Goal: Task Accomplishment & Management: Complete application form

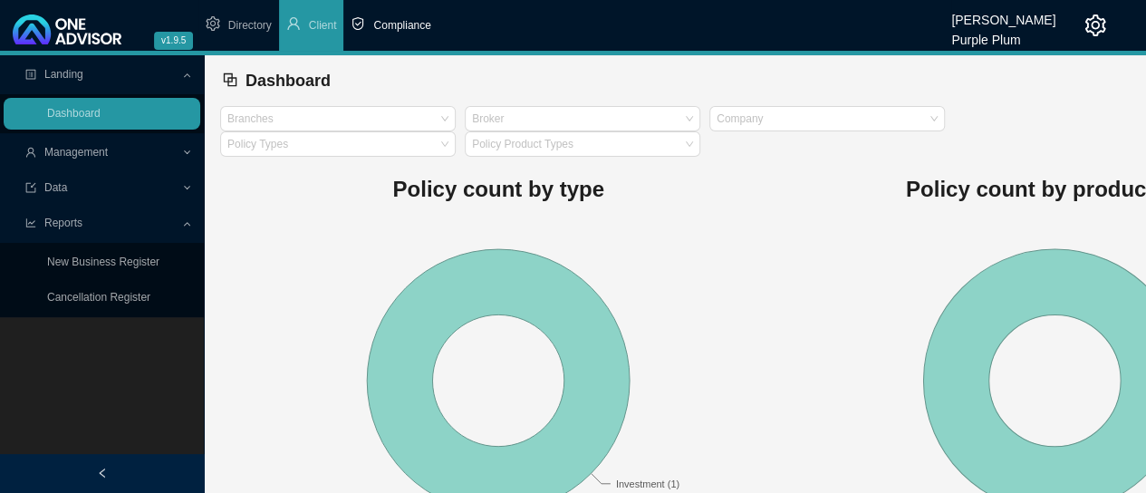
click at [400, 26] on span "Compliance" at bounding box center [401, 25] width 57 height 13
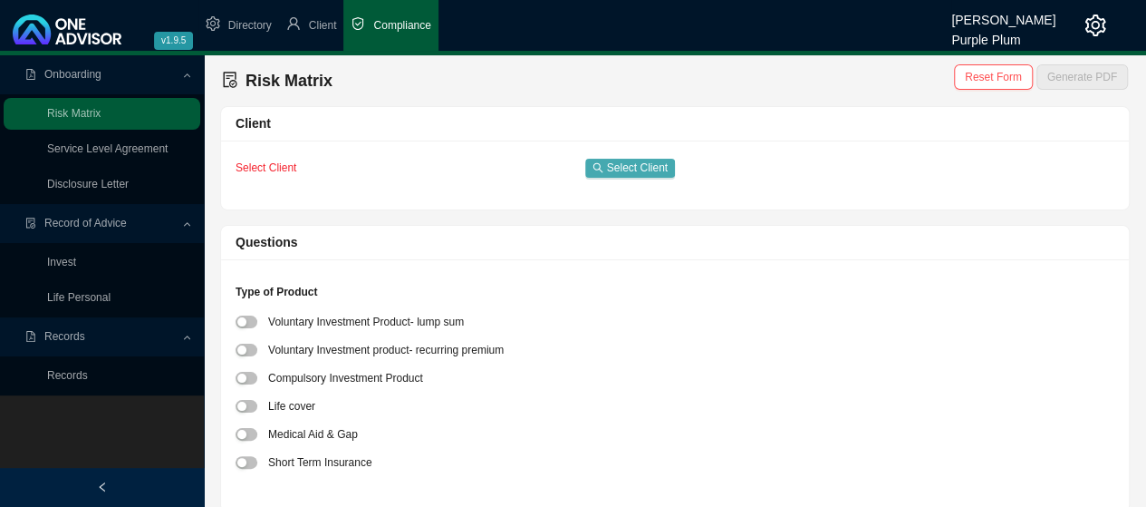
click at [625, 168] on span "Select Client" at bounding box center [637, 168] width 61 height 18
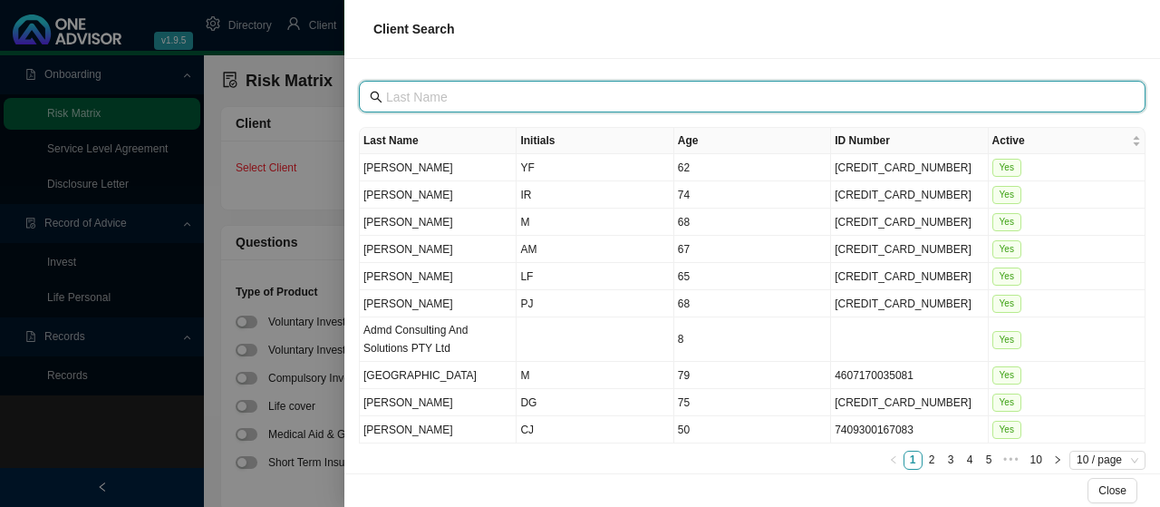
click at [454, 95] on input "text" at bounding box center [754, 97] width 736 height 20
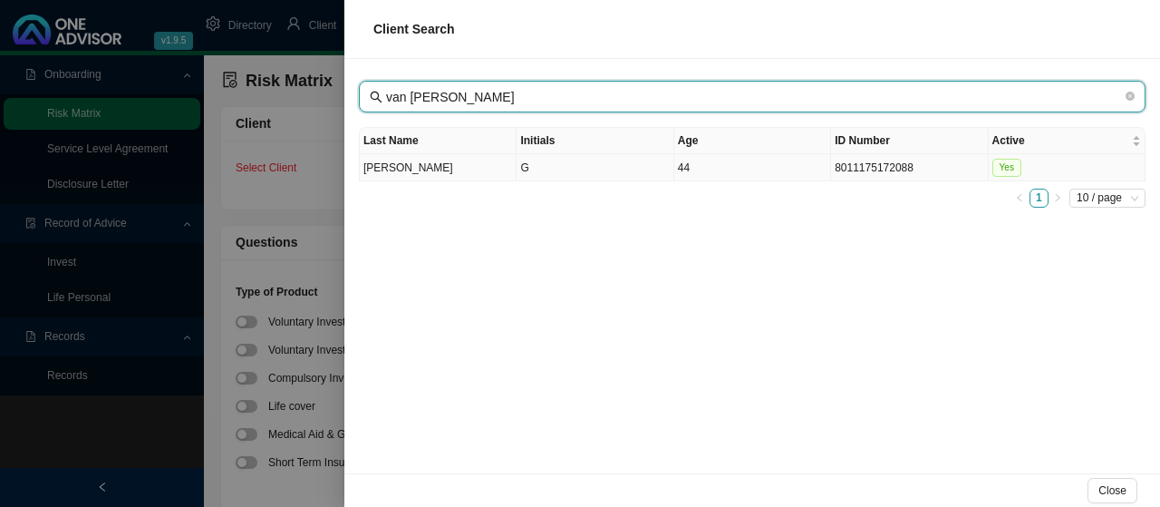
type input "van [PERSON_NAME]"
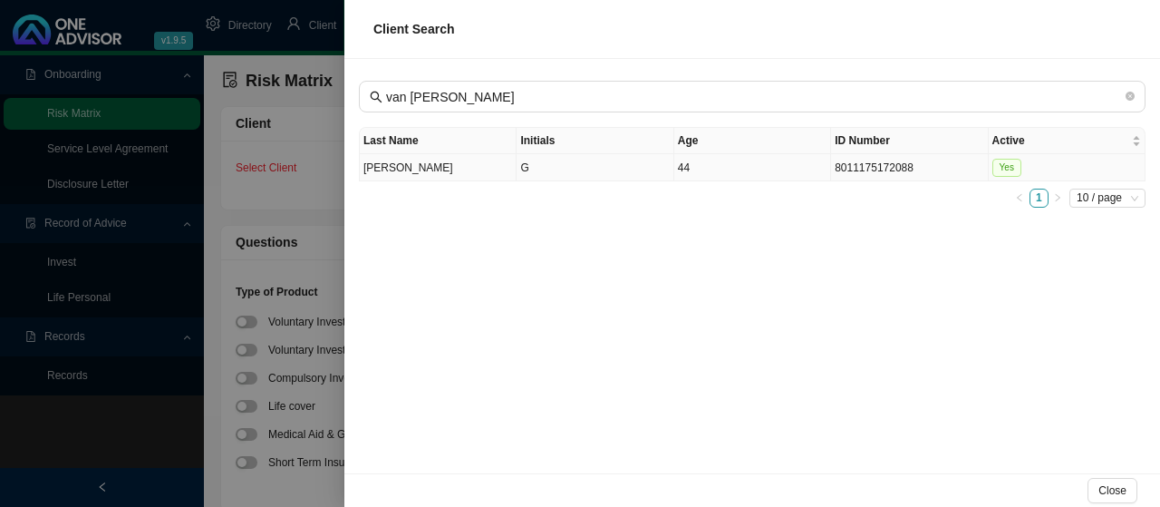
click at [397, 162] on td "[PERSON_NAME]" at bounding box center [438, 167] width 157 height 27
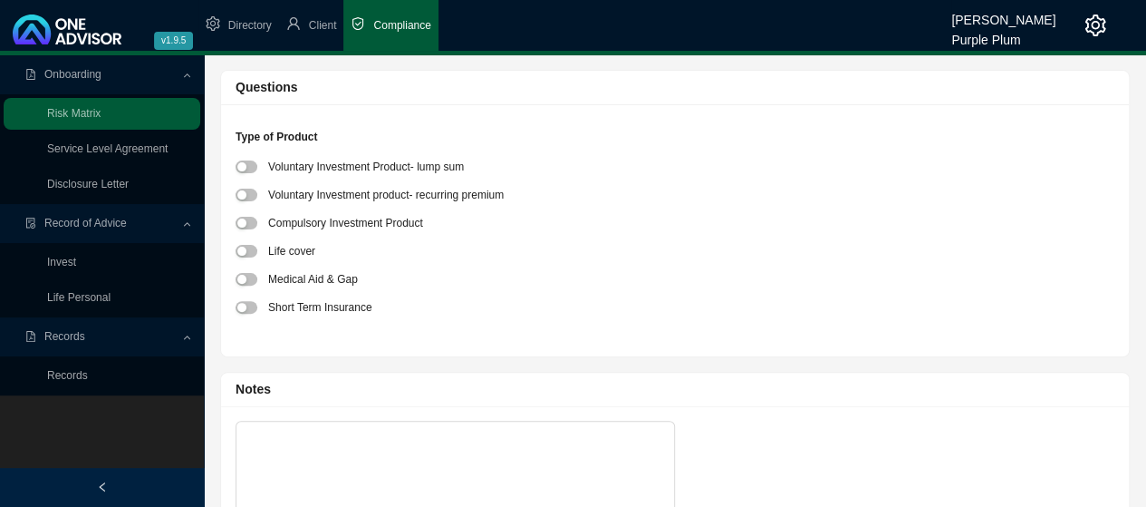
scroll to position [181, 0]
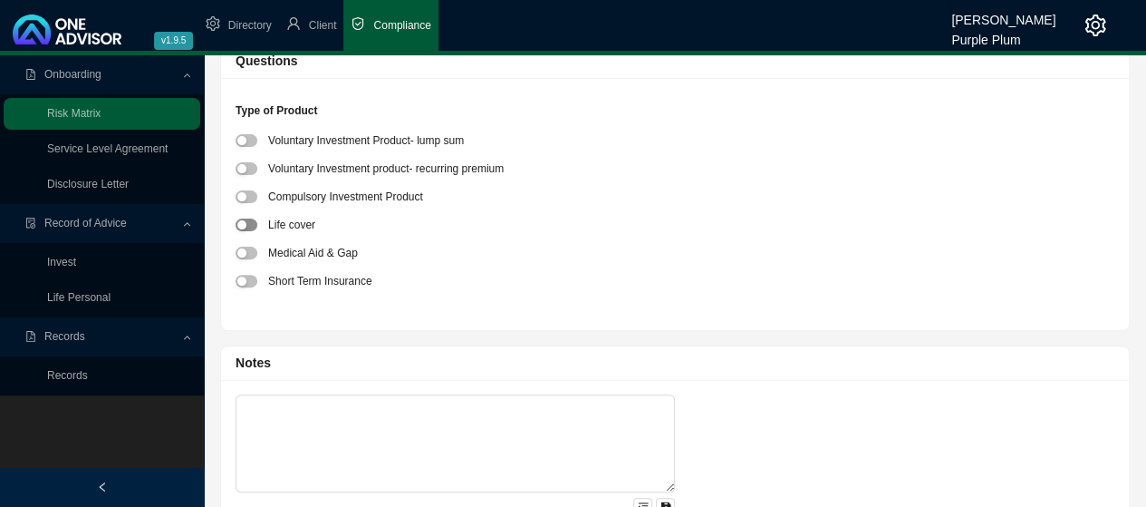
click at [251, 220] on span "button" at bounding box center [247, 224] width 22 height 13
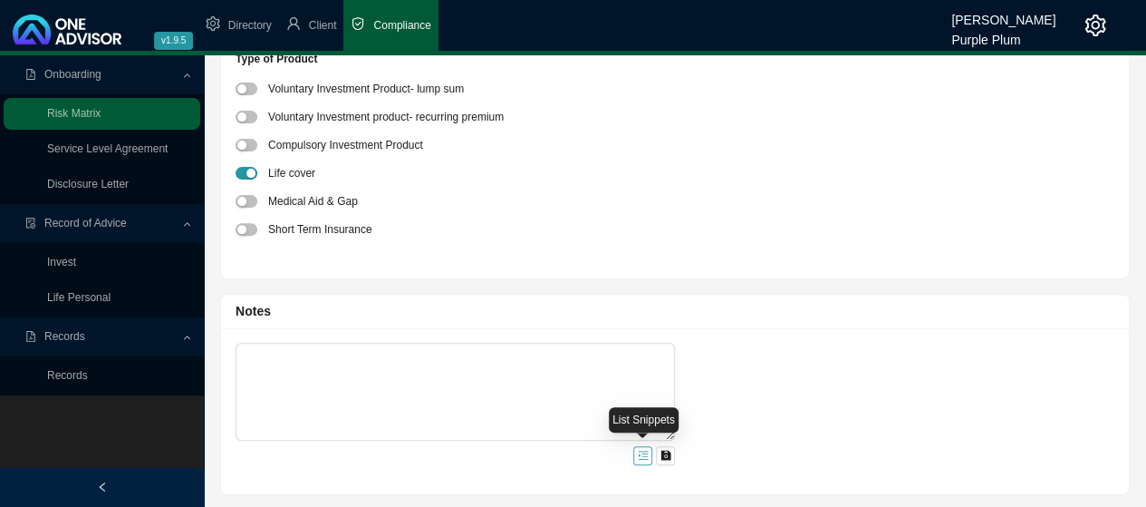
click at [636, 452] on button "button" at bounding box center [642, 455] width 19 height 19
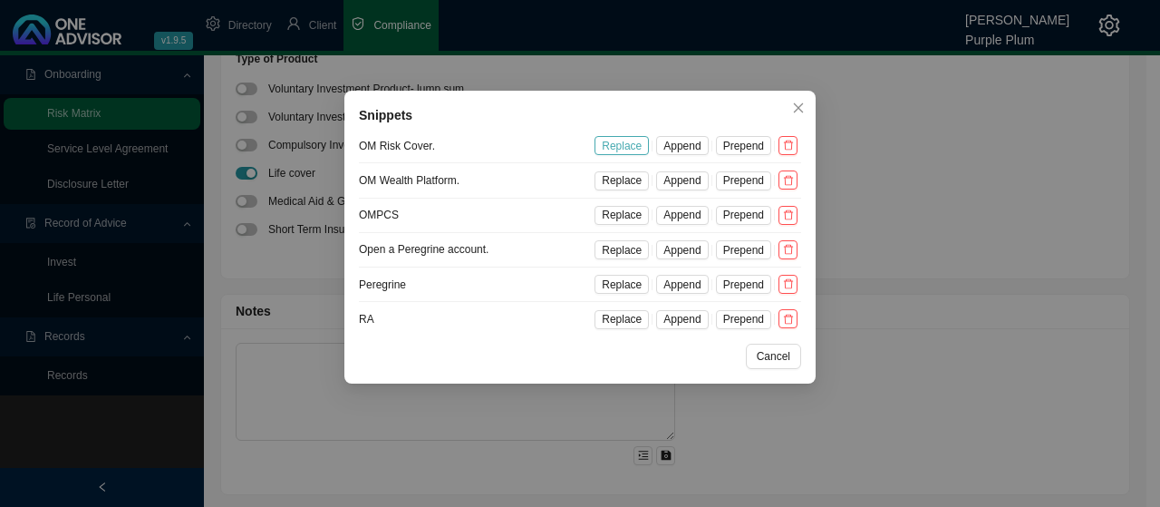
click at [627, 144] on span "Replace" at bounding box center [622, 146] width 40 height 18
type textarea "OM Risk Cover."
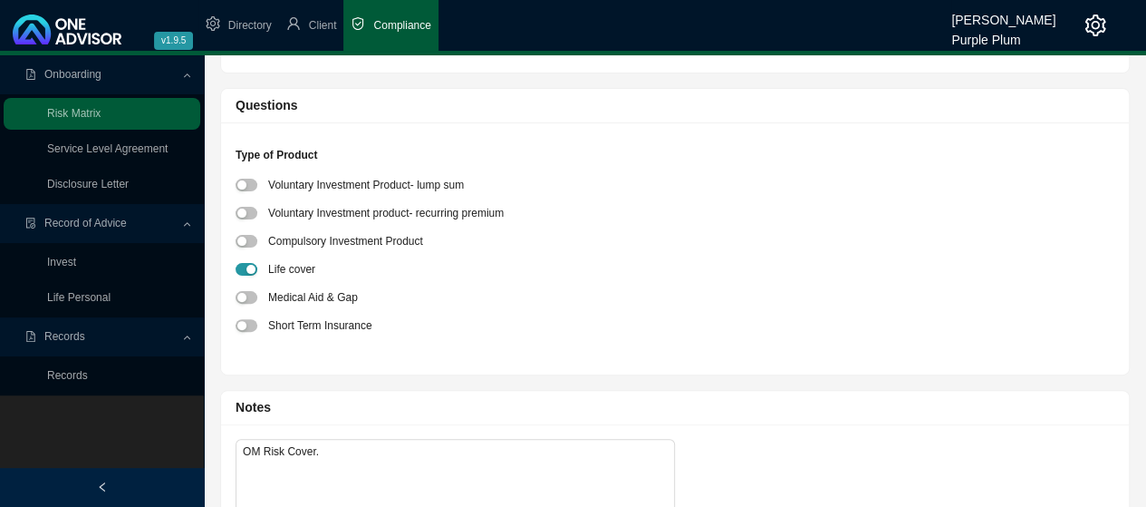
scroll to position [0, 0]
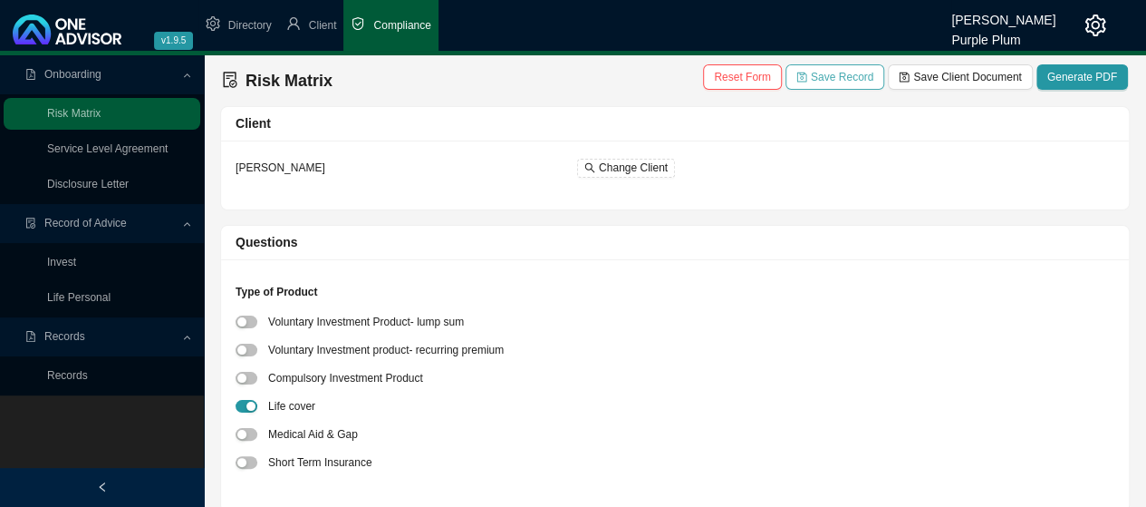
click at [855, 76] on span "Save Record" at bounding box center [842, 77] width 63 height 18
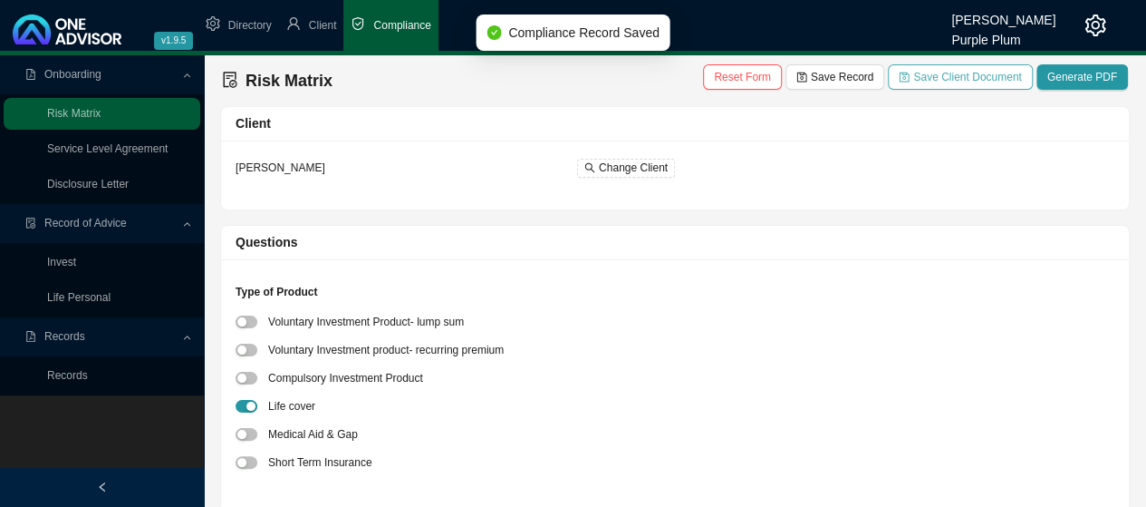
click at [955, 79] on span "Save Client Document" at bounding box center [967, 77] width 108 height 18
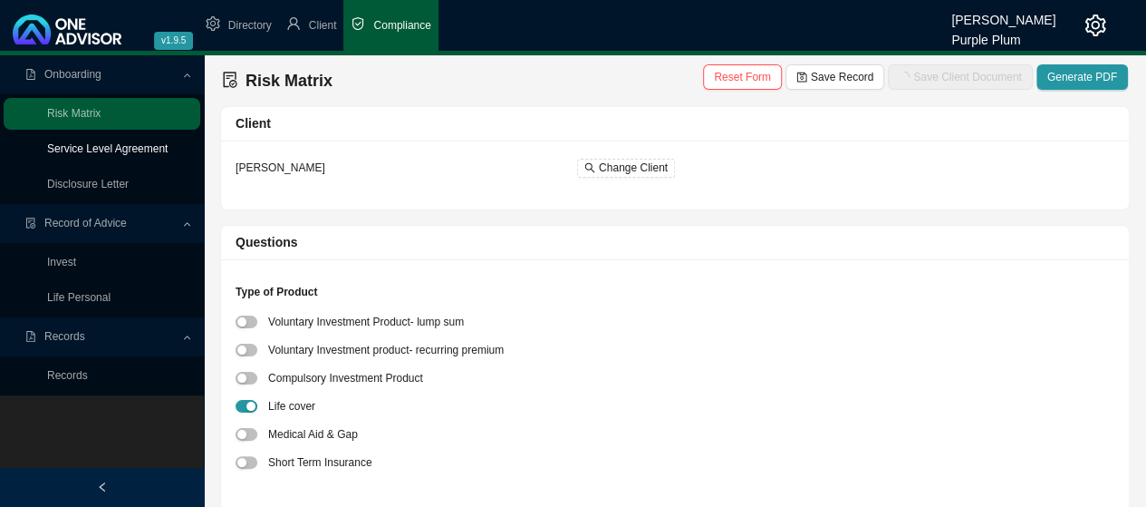
click at [94, 151] on link "Service Level Agreement" at bounding box center [107, 148] width 121 height 13
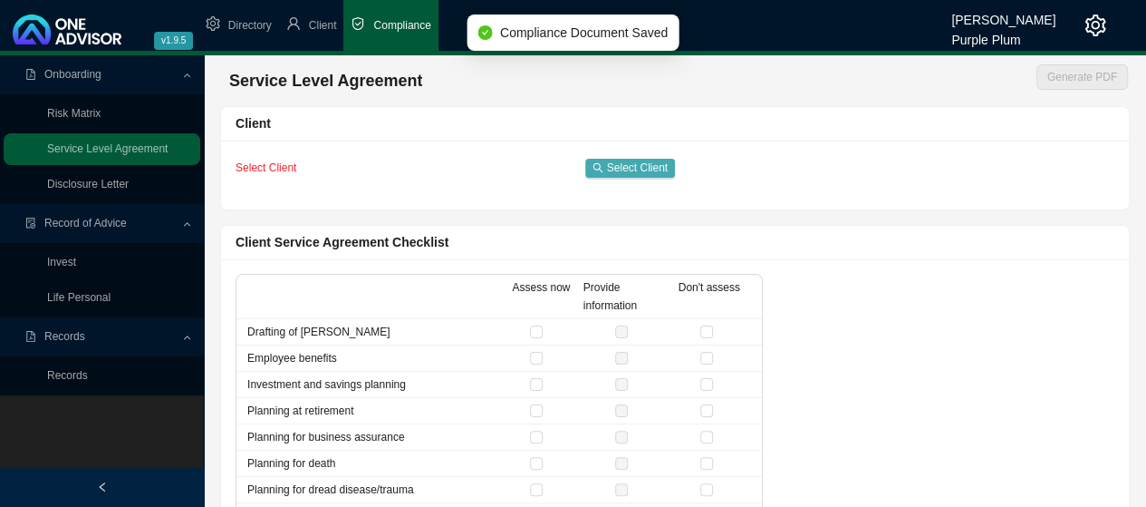
click at [623, 166] on span "Select Client" at bounding box center [637, 168] width 61 height 18
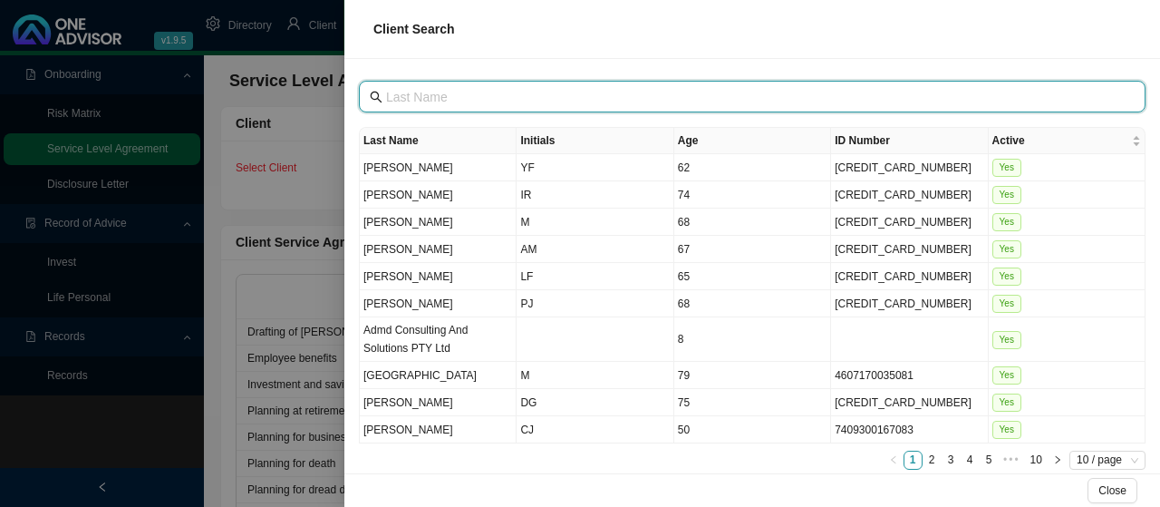
click at [457, 93] on input "text" at bounding box center [754, 97] width 736 height 20
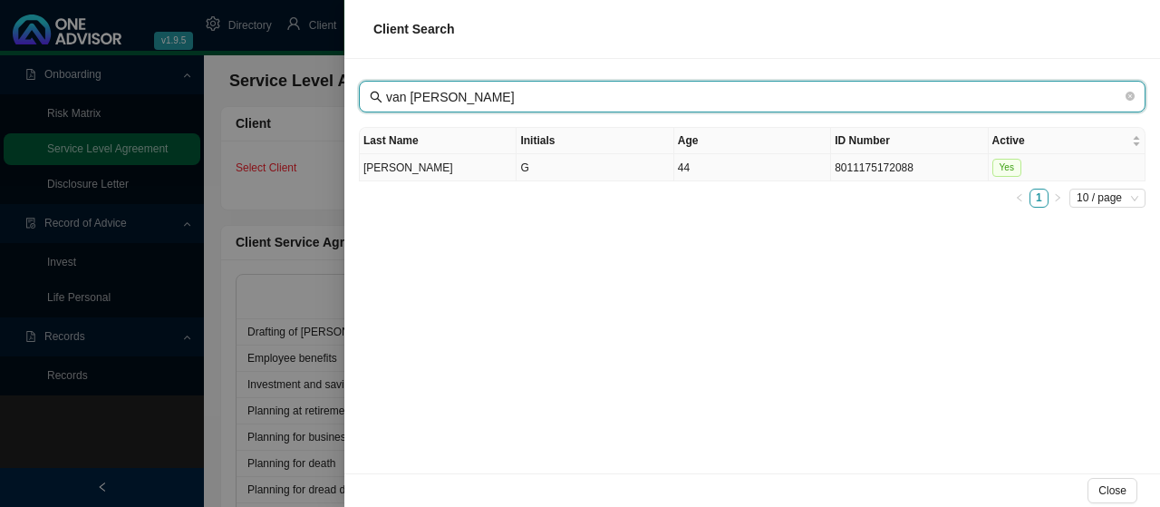
type input "van [PERSON_NAME]"
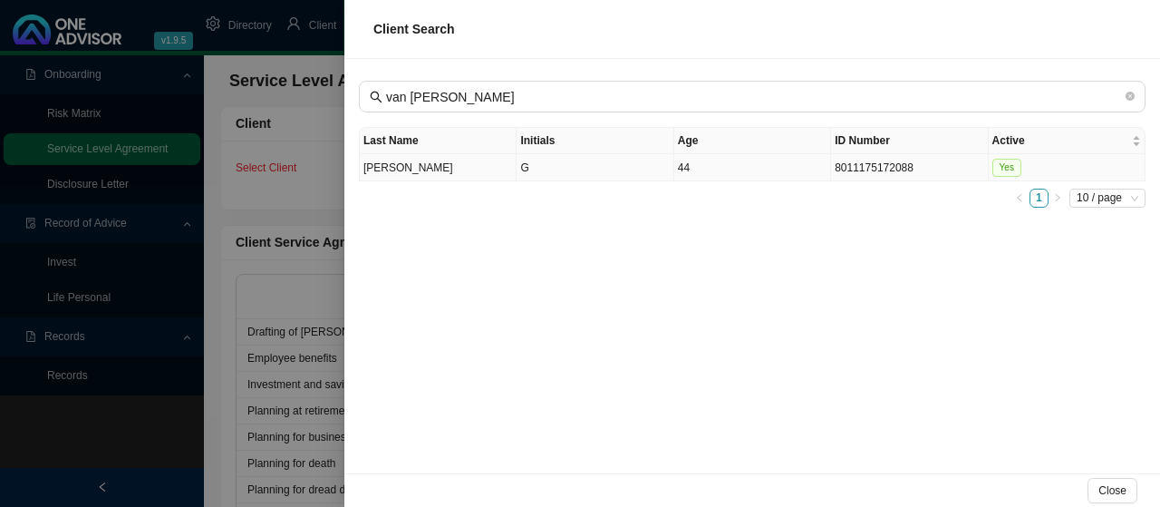
click at [389, 168] on td "[PERSON_NAME]" at bounding box center [438, 167] width 157 height 27
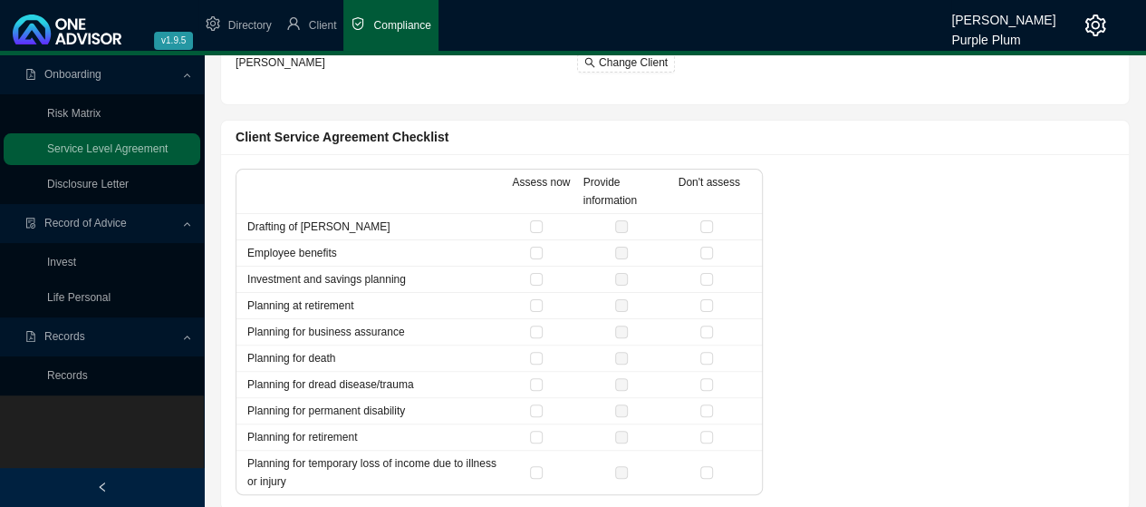
scroll to position [118, 0]
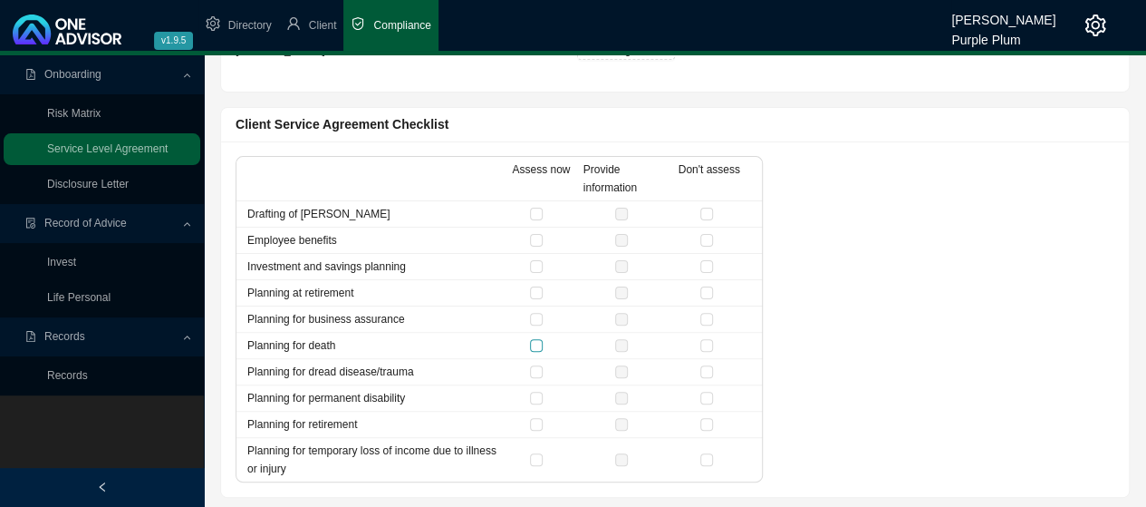
click at [535, 342] on input "checkbox" at bounding box center [536, 345] width 13 height 13
checkbox input "true"
click at [707, 213] on input "checkbox" at bounding box center [706, 214] width 13 height 13
checkbox input "true"
drag, startPoint x: 708, startPoint y: 240, endPoint x: 708, endPoint y: 254, distance: 13.6
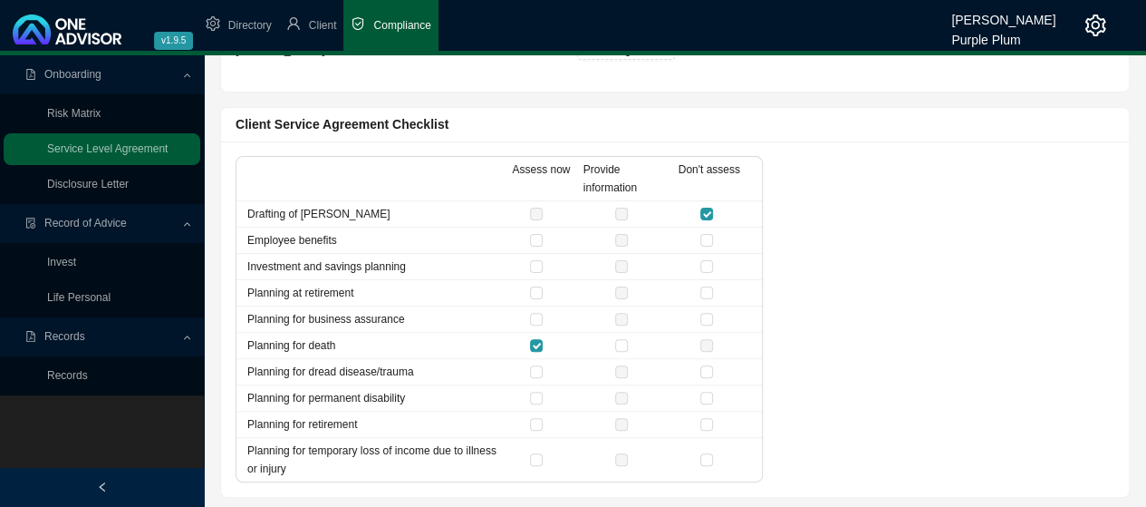
click at [708, 241] on input "checkbox" at bounding box center [706, 240] width 13 height 13
checkbox input "true"
click at [705, 264] on input "checkbox" at bounding box center [706, 266] width 13 height 13
checkbox input "true"
click at [707, 292] on input "checkbox" at bounding box center [706, 292] width 13 height 13
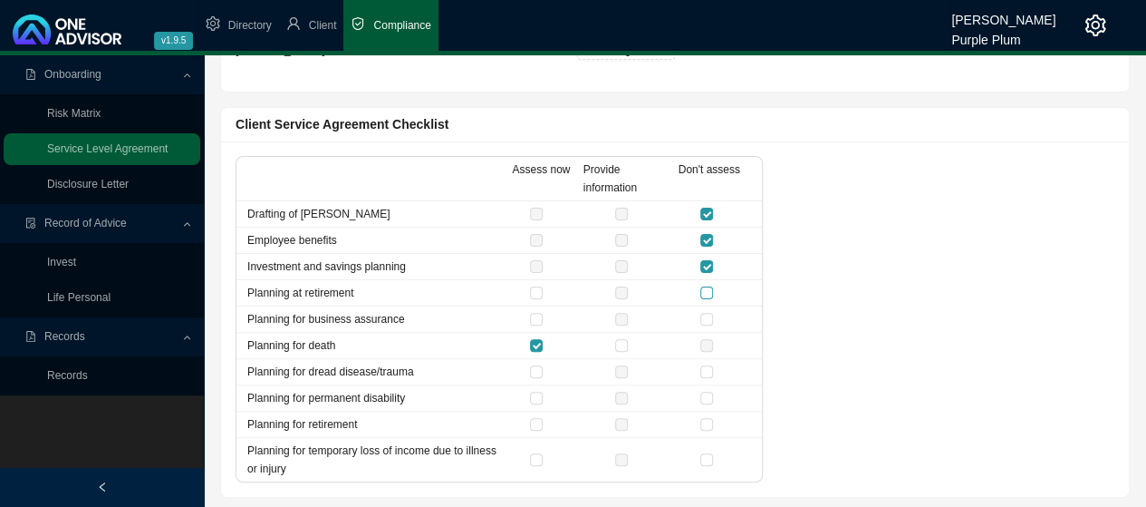
checkbox input "true"
click at [710, 314] on input "checkbox" at bounding box center [706, 319] width 13 height 13
checkbox input "true"
click at [712, 368] on input "checkbox" at bounding box center [706, 371] width 13 height 13
checkbox input "true"
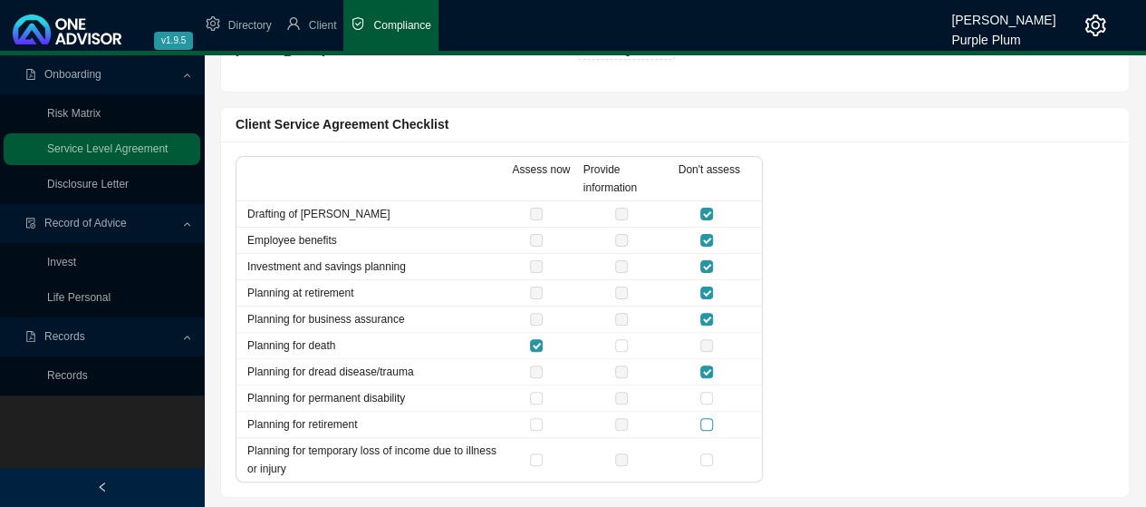
drag, startPoint x: 705, startPoint y: 392, endPoint x: 713, endPoint y: 416, distance: 24.9
click at [707, 392] on input "checkbox" at bounding box center [706, 397] width 13 height 13
checkbox input "true"
click at [711, 420] on input "checkbox" at bounding box center [706, 424] width 13 height 13
checkbox input "true"
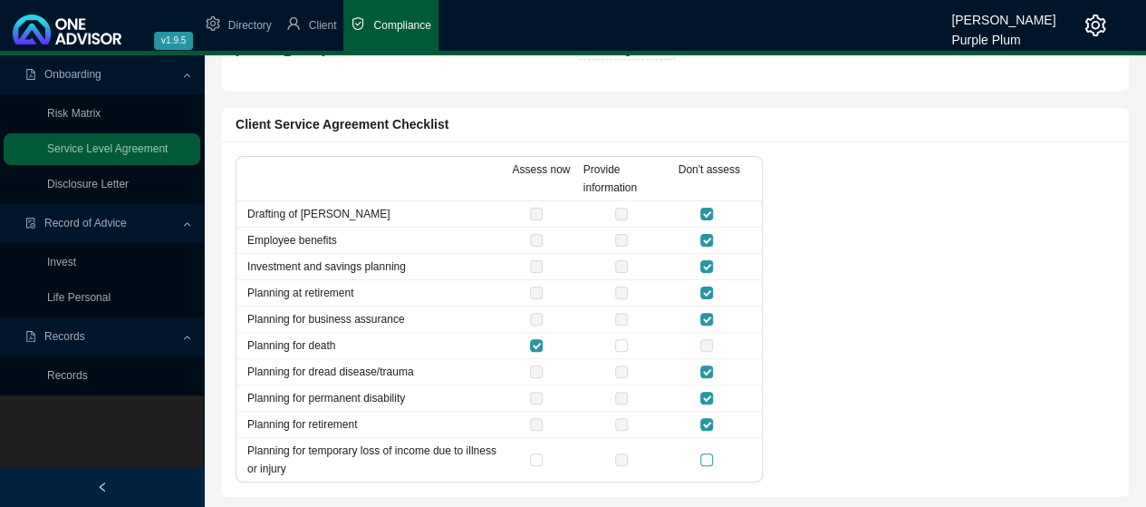
click at [707, 459] on input "checkbox" at bounding box center [706, 459] width 13 height 13
checkbox input "true"
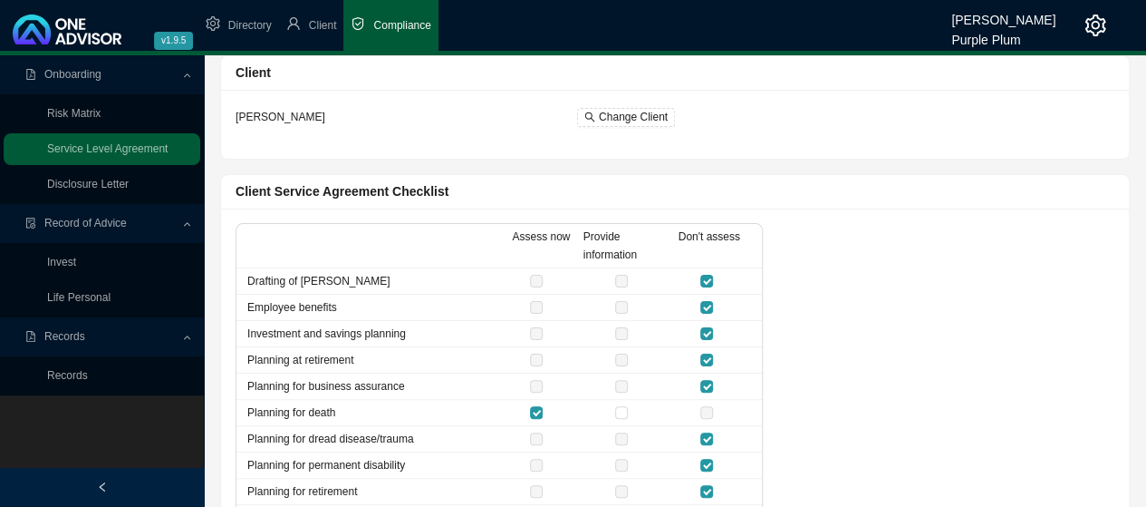
scroll to position [0, 0]
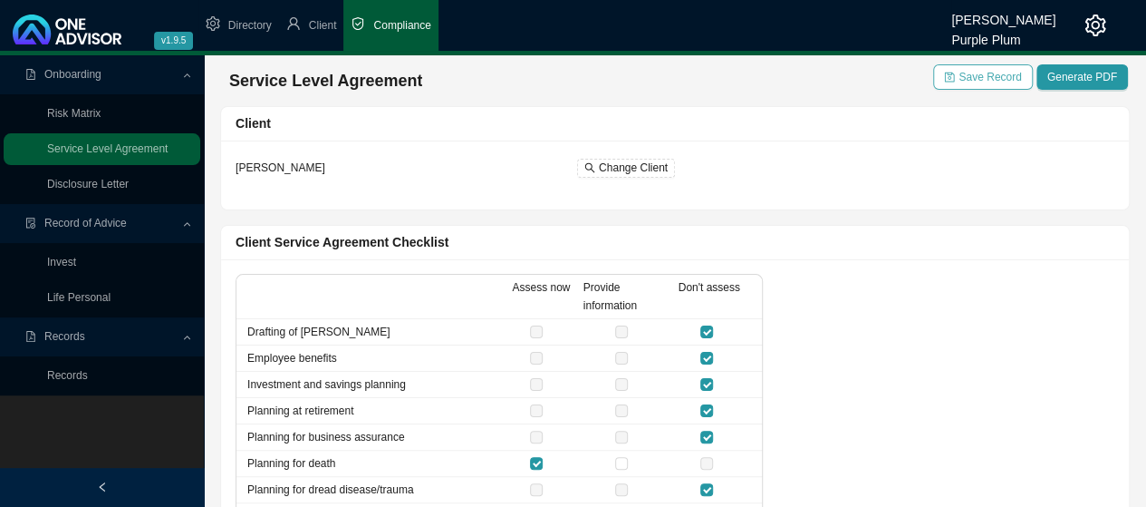
click at [974, 73] on span "Save Record" at bounding box center [990, 77] width 63 height 18
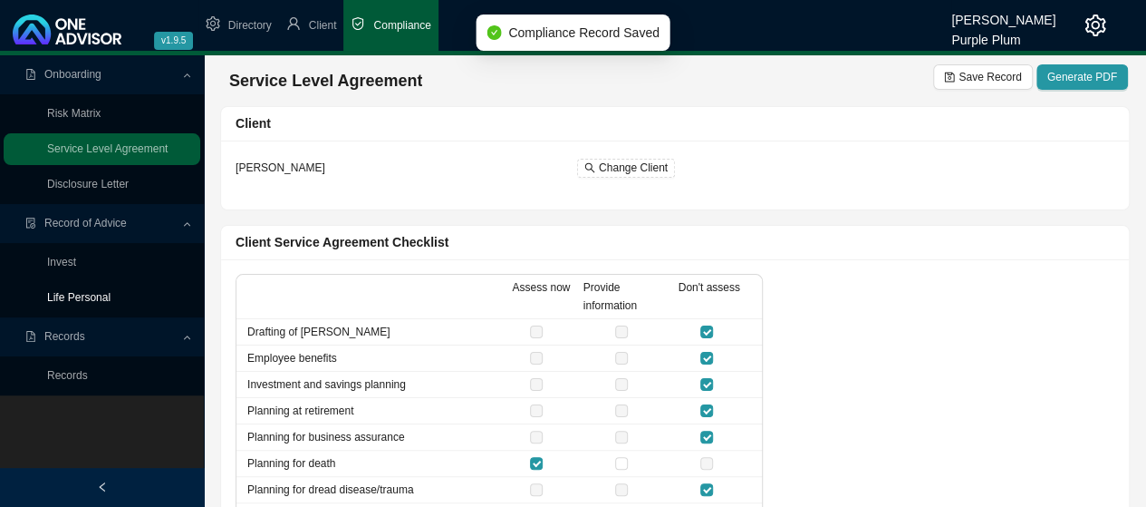
click at [78, 295] on link "Life Personal" at bounding box center [78, 297] width 63 height 13
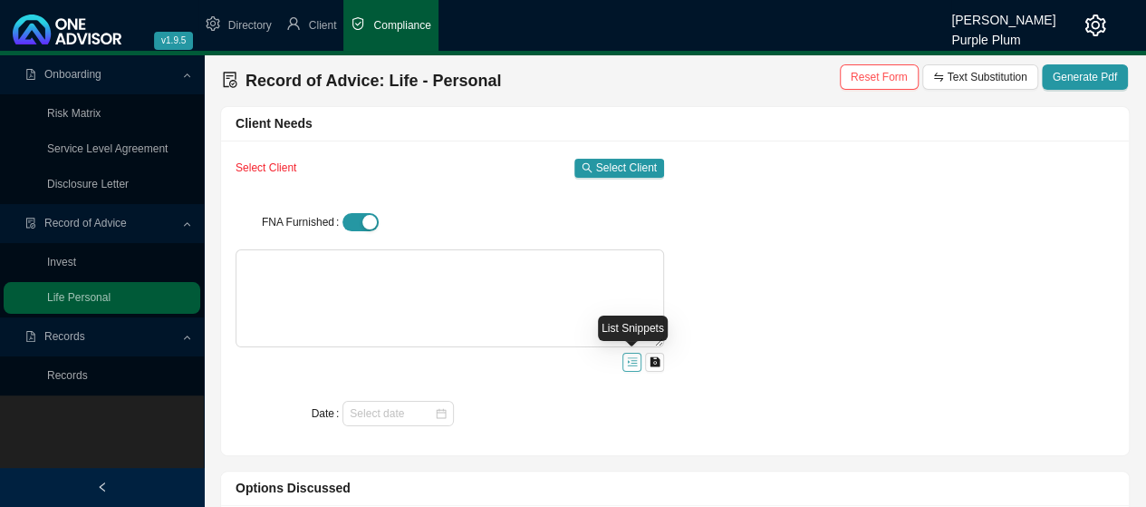
click at [628, 362] on icon "menu-unfold" at bounding box center [632, 361] width 11 height 11
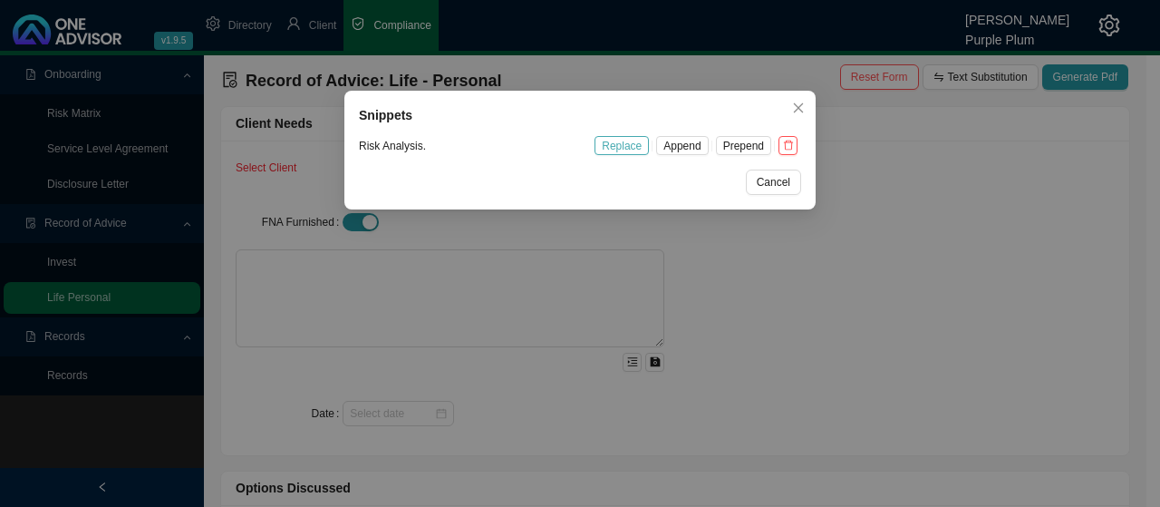
click at [635, 147] on span "Replace" at bounding box center [622, 146] width 40 height 18
type textarea "Risk analysis."
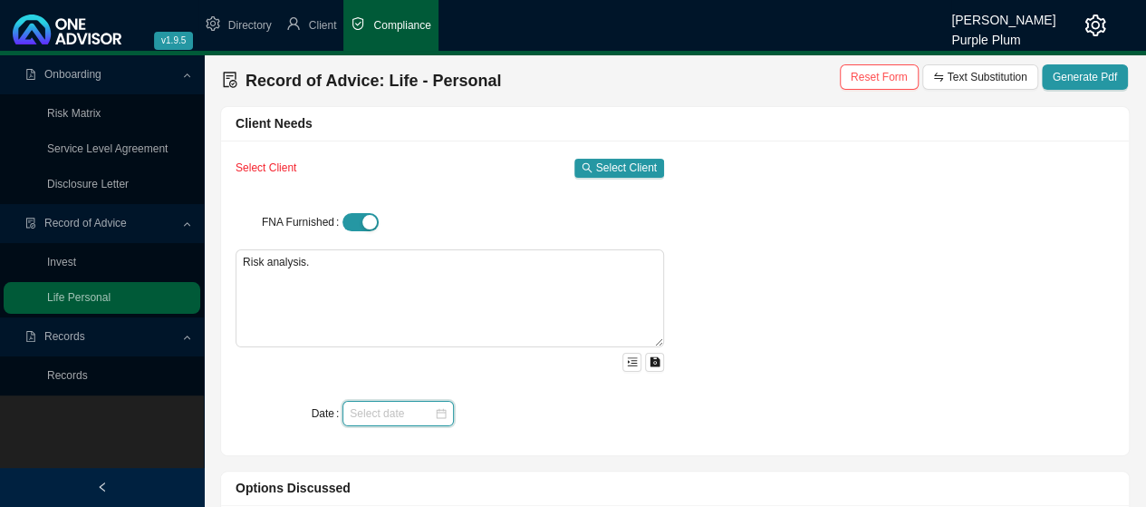
click at [360, 408] on input "Date" at bounding box center [392, 413] width 84 height 18
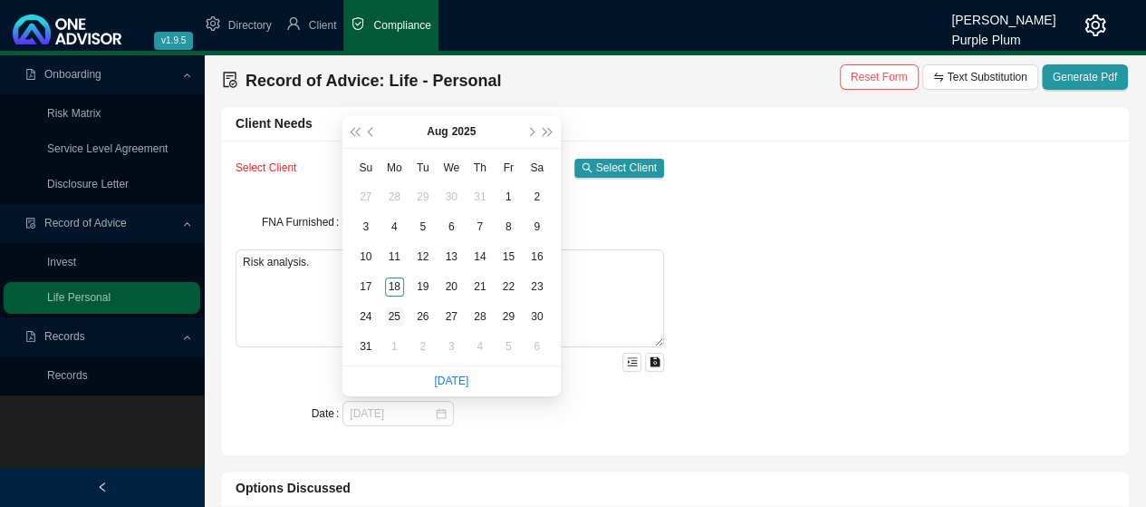
click at [391, 315] on div "25" at bounding box center [394, 316] width 19 height 19
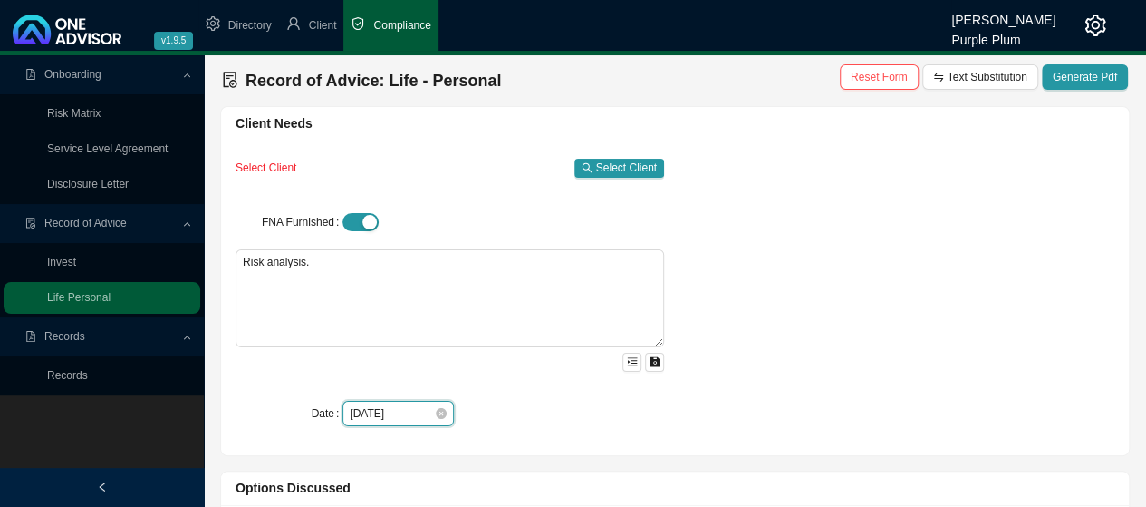
click at [404, 409] on input "[DATE]" at bounding box center [392, 413] width 84 height 18
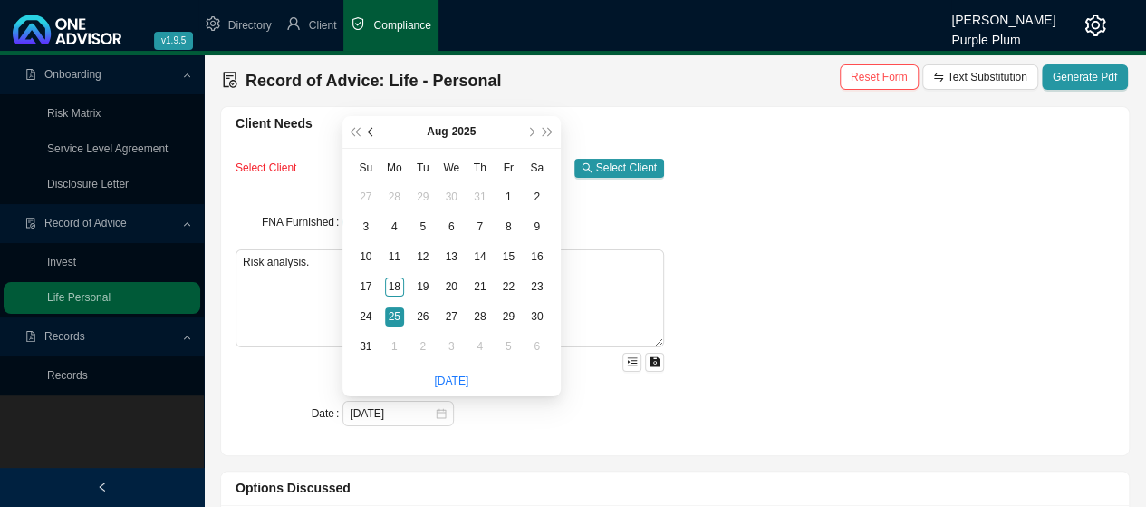
click at [372, 137] on button "prev-year" at bounding box center [371, 132] width 17 height 32
click at [371, 137] on button "prev-year" at bounding box center [371, 132] width 17 height 32
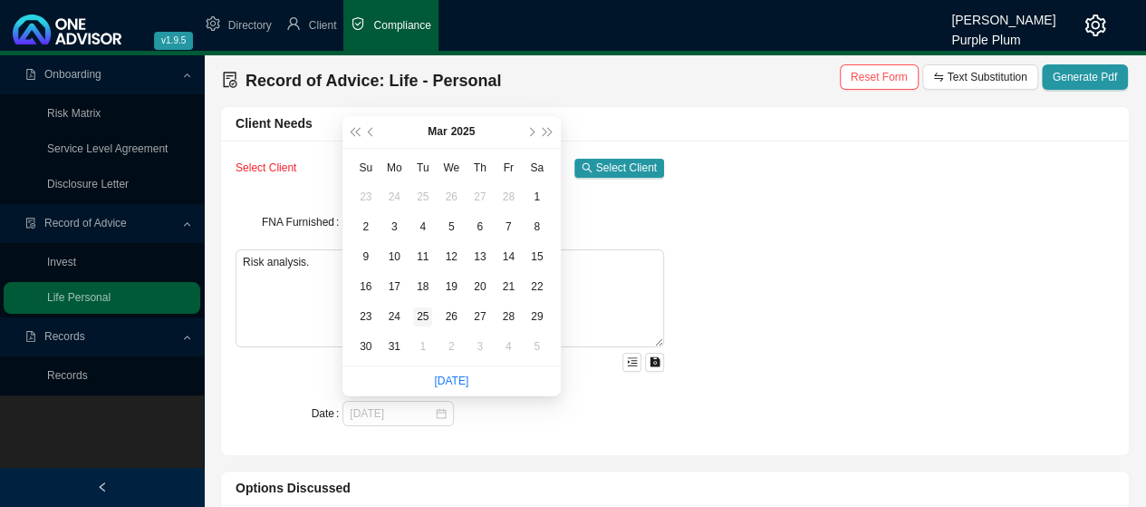
type input "[DATE]"
click at [417, 316] on div "25" at bounding box center [422, 316] width 19 height 19
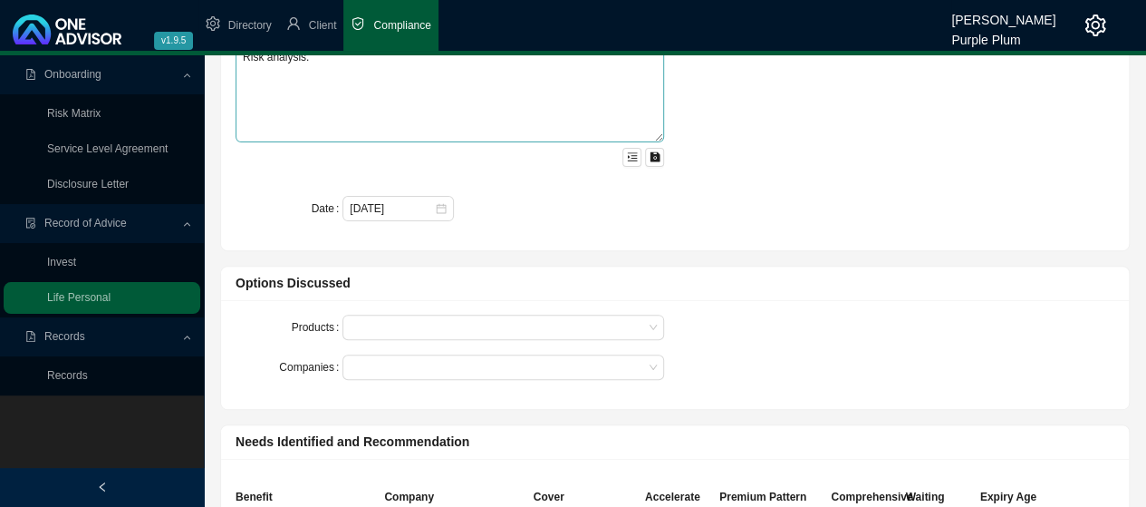
scroll to position [272, 0]
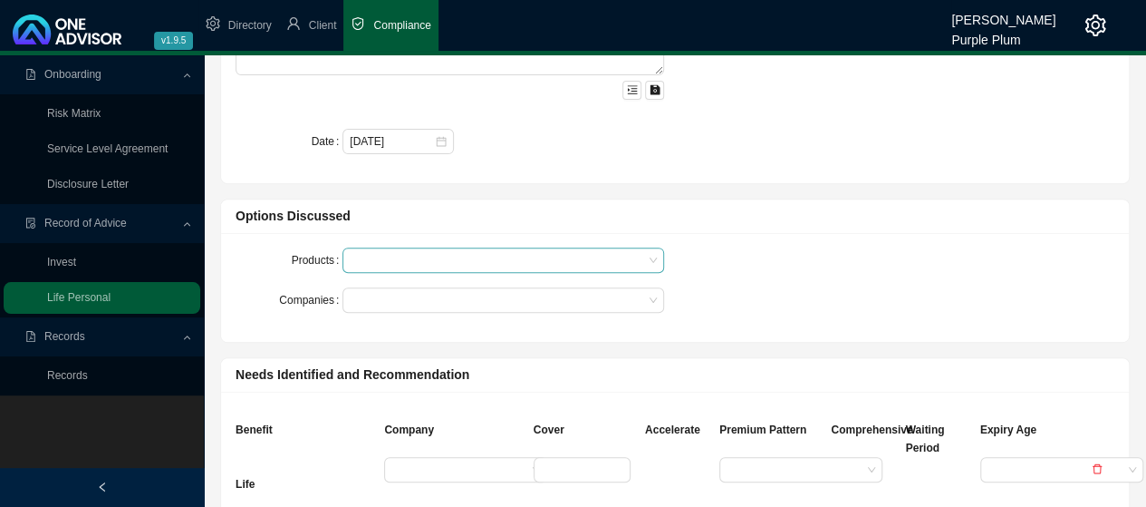
click at [527, 259] on div at bounding box center [494, 261] width 297 height 14
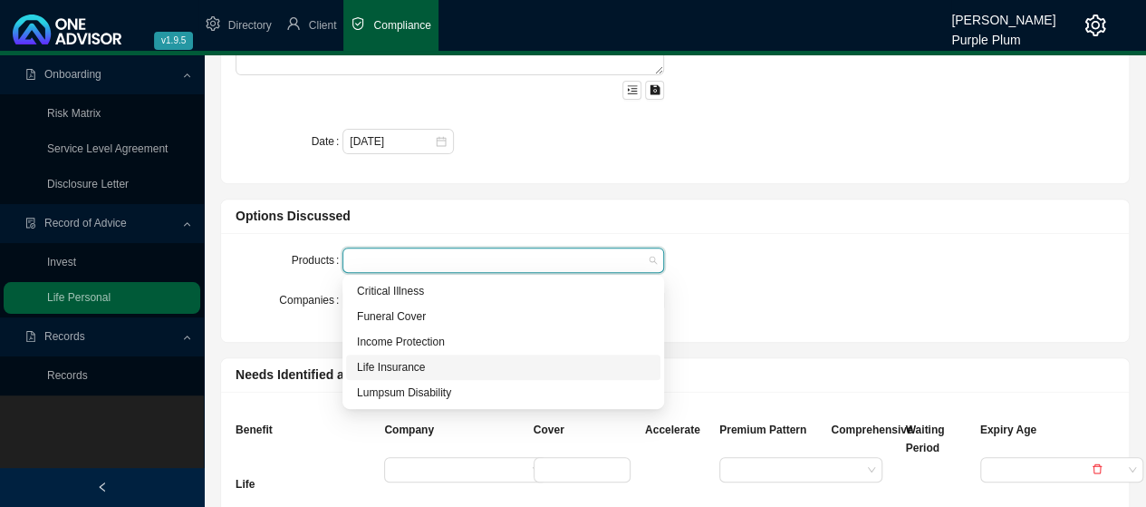
click at [413, 369] on div "Life Insurance" at bounding box center [503, 367] width 293 height 18
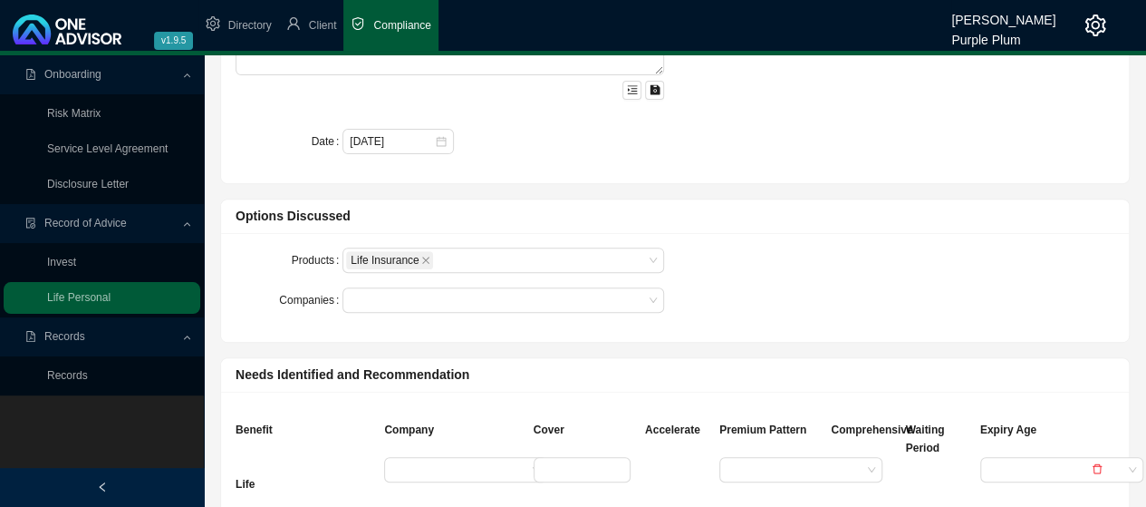
click at [711, 299] on div "Products Life Insurance Companies" at bounding box center [675, 287] width 901 height 80
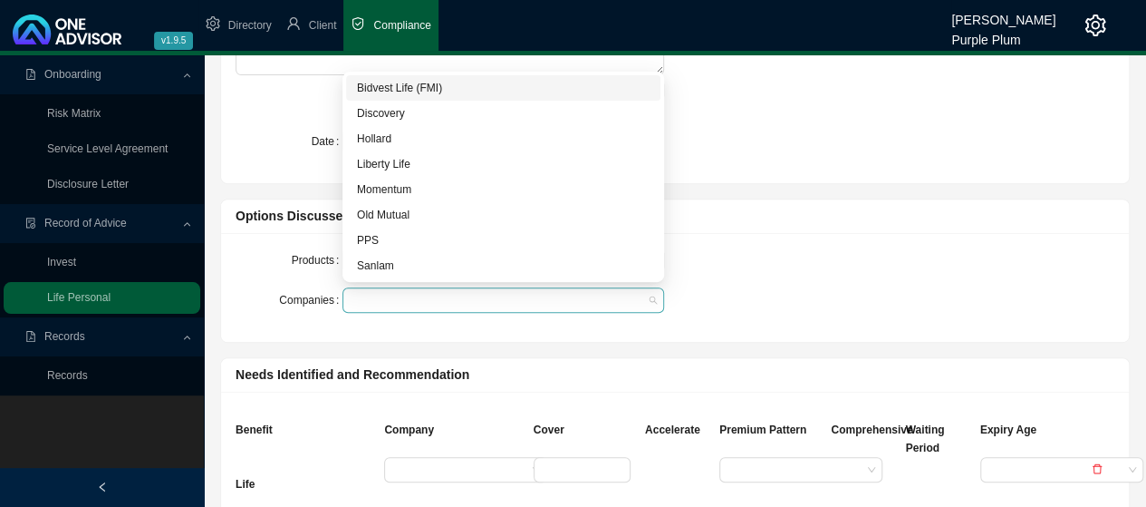
click at [547, 297] on div at bounding box center [494, 301] width 297 height 14
click at [381, 210] on div "Old Mutual" at bounding box center [503, 215] width 293 height 18
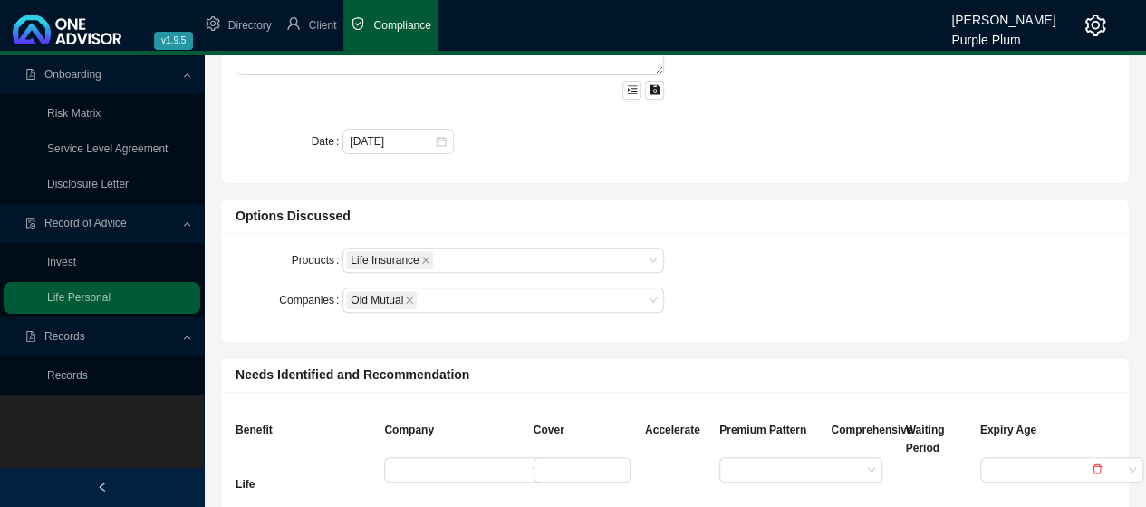
drag, startPoint x: 812, startPoint y: 282, endPoint x: 790, endPoint y: 276, distance: 22.4
click at [812, 280] on div "Products Life Insurance Companies Old Mutual" at bounding box center [675, 287] width 901 height 80
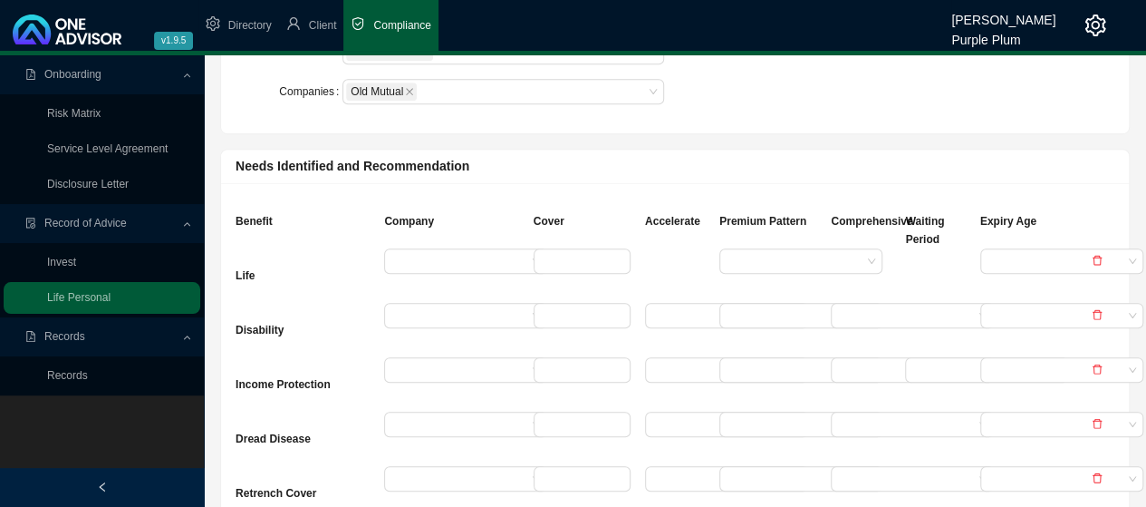
scroll to position [453, 0]
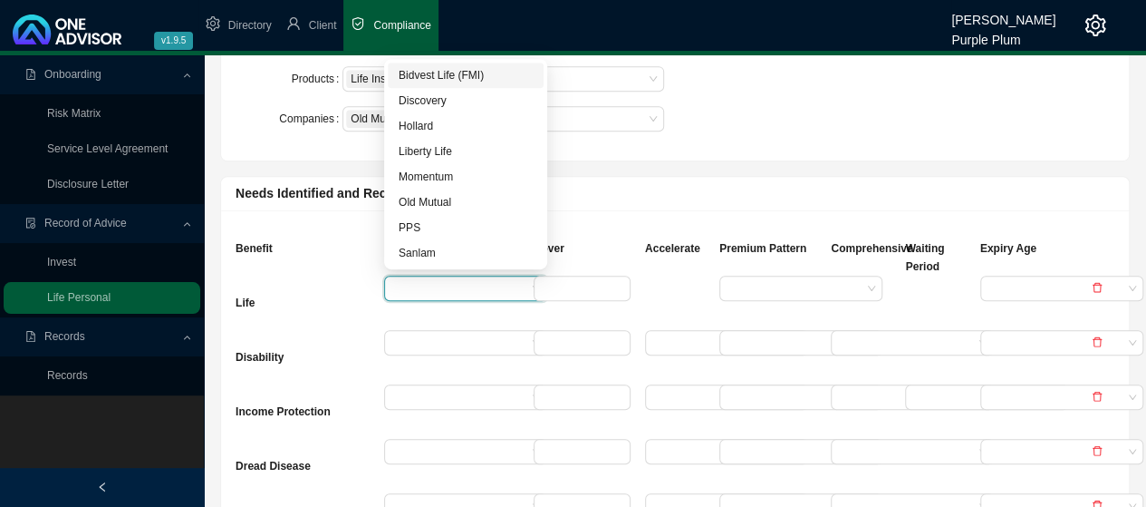
click at [437, 282] on input "search" at bounding box center [458, 288] width 135 height 24
click at [442, 207] on div "Old Mutual" at bounding box center [466, 202] width 134 height 18
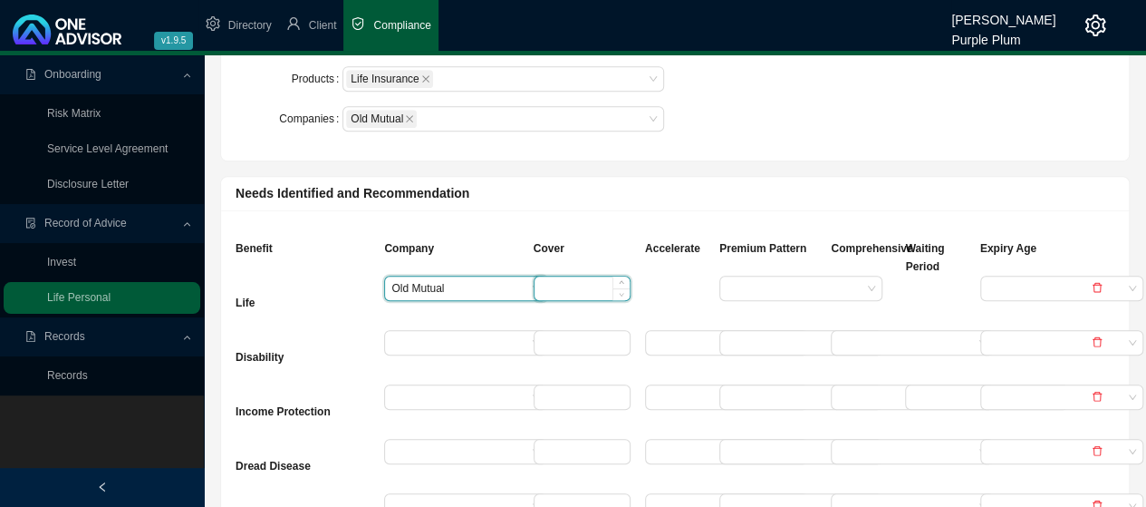
click at [580, 286] on input at bounding box center [582, 288] width 95 height 24
type input "5800000"
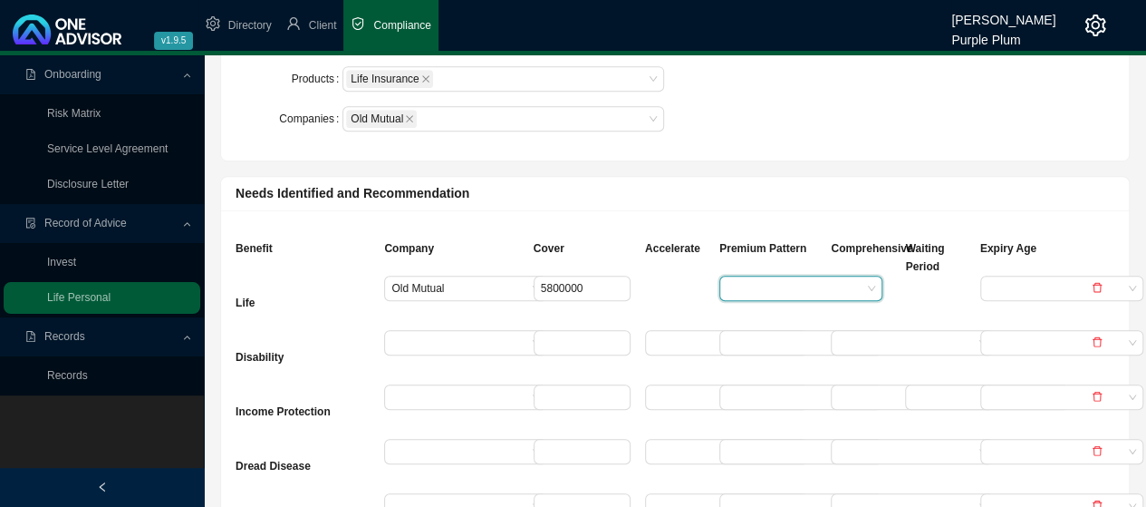
click at [782, 283] on input "search" at bounding box center [794, 288] width 135 height 24
click at [767, 320] on div "Age Rated" at bounding box center [801, 319] width 134 height 18
click at [999, 287] on input "search" at bounding box center [1055, 288] width 135 height 24
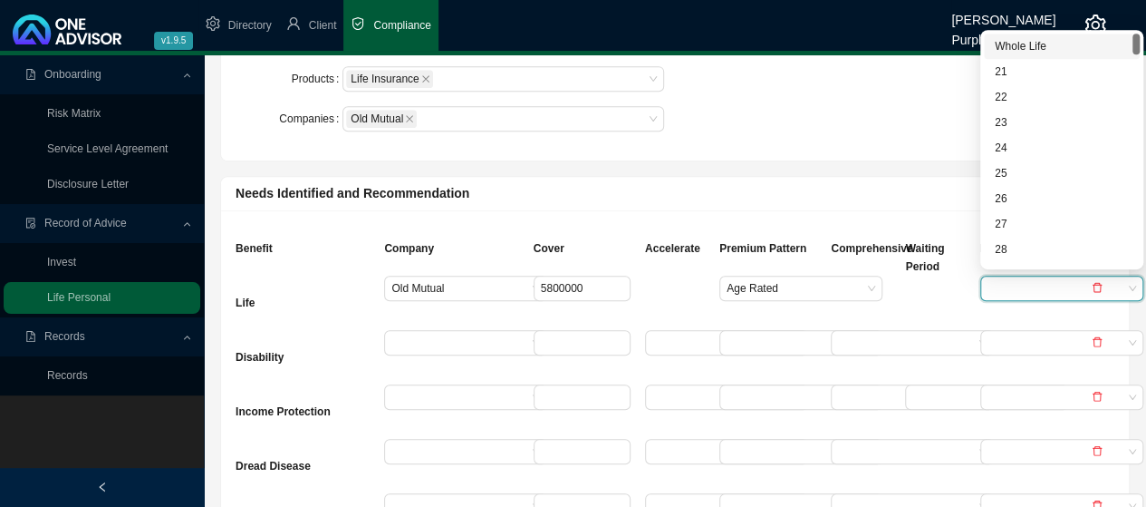
click at [1025, 44] on div "Whole Life" at bounding box center [1062, 46] width 134 height 18
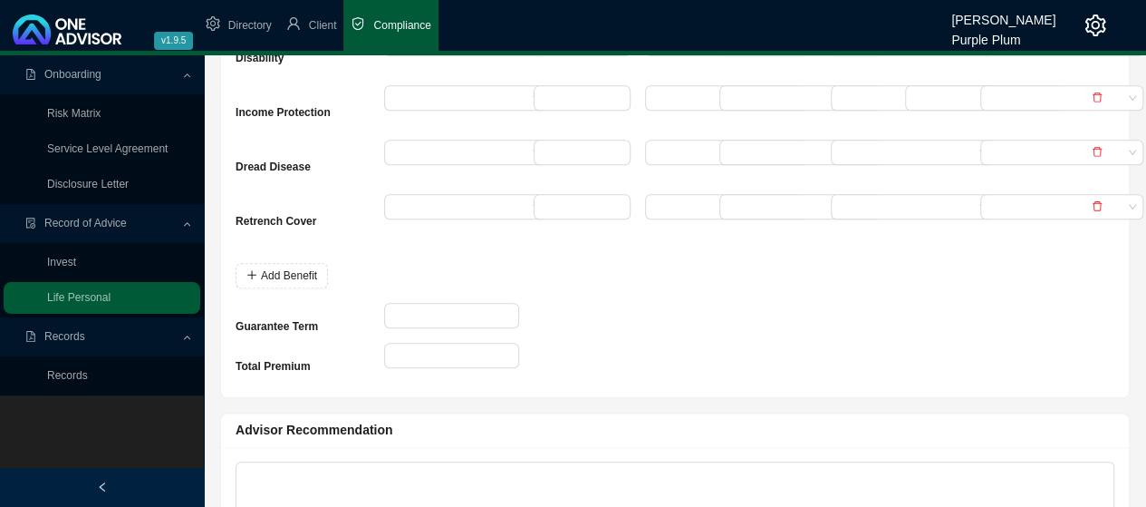
scroll to position [725, 0]
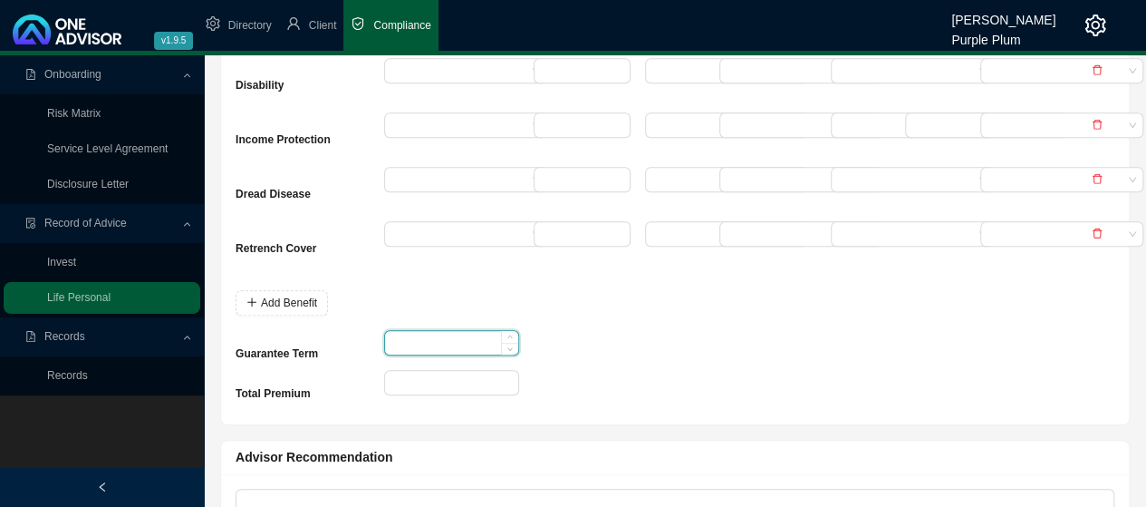
click at [405, 337] on input at bounding box center [451, 343] width 132 height 24
type input "15"
click at [397, 380] on input at bounding box center [451, 383] width 132 height 24
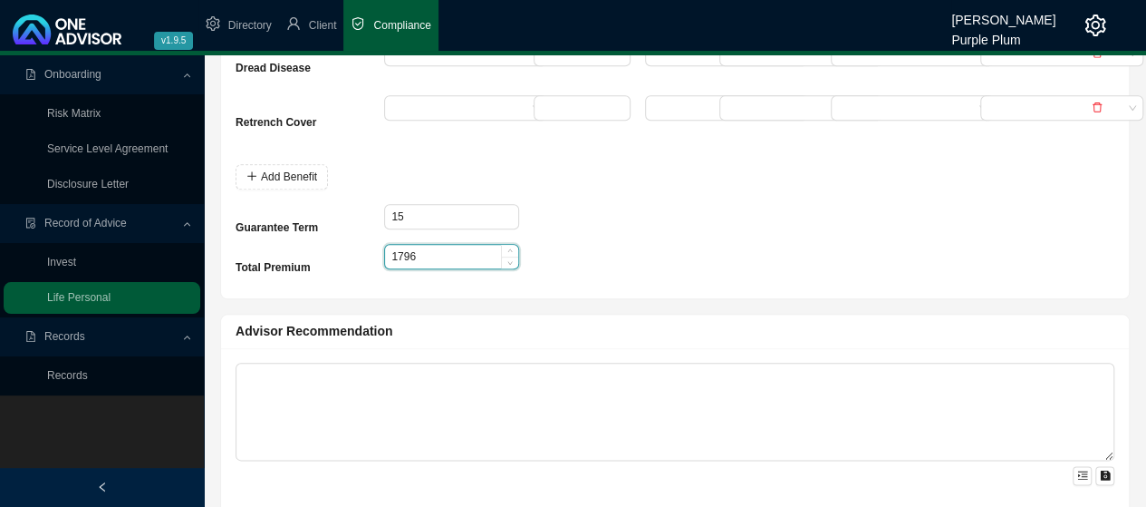
scroll to position [906, 0]
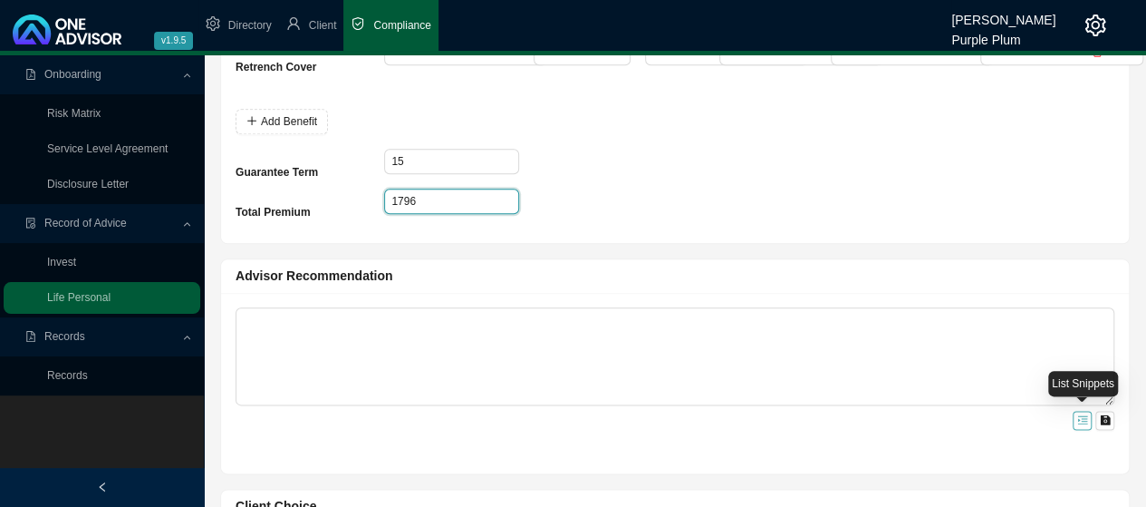
type input "1796"
click at [1075, 419] on button "button" at bounding box center [1082, 420] width 19 height 19
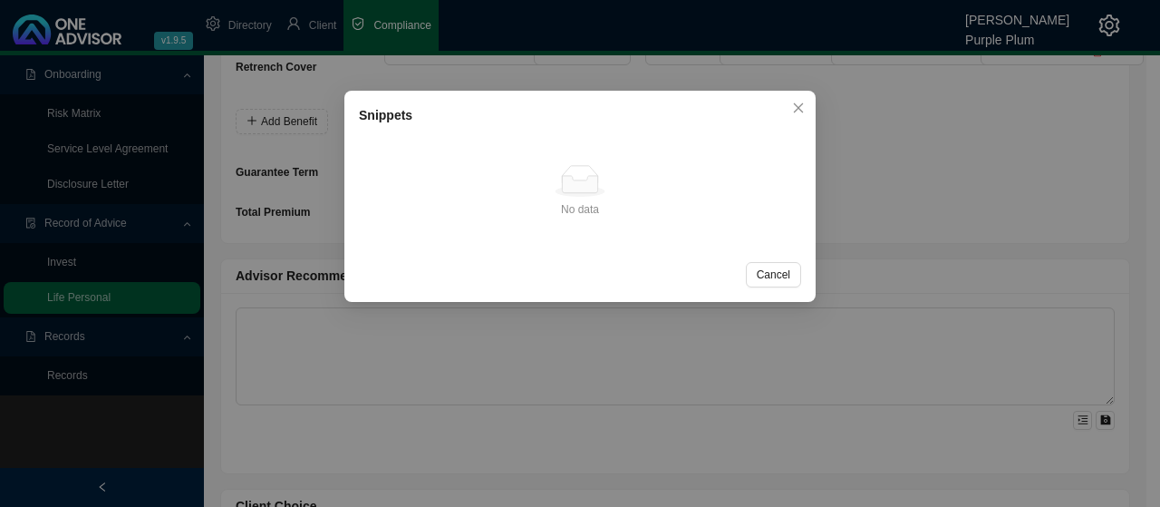
click at [487, 370] on div "Snippets No data No data Cancel OK" at bounding box center [580, 253] width 1160 height 507
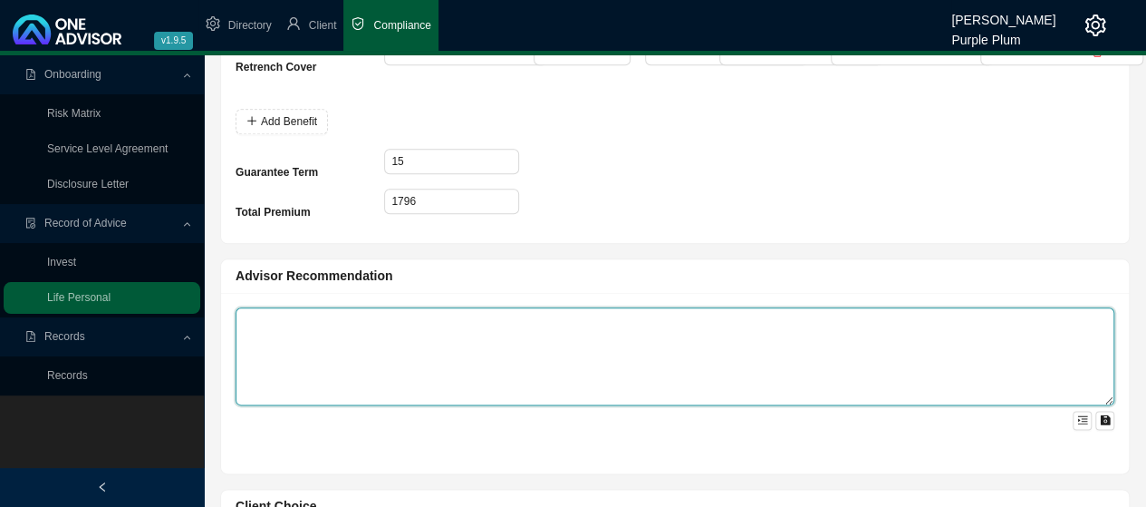
click at [257, 322] on textarea at bounding box center [675, 356] width 879 height 98
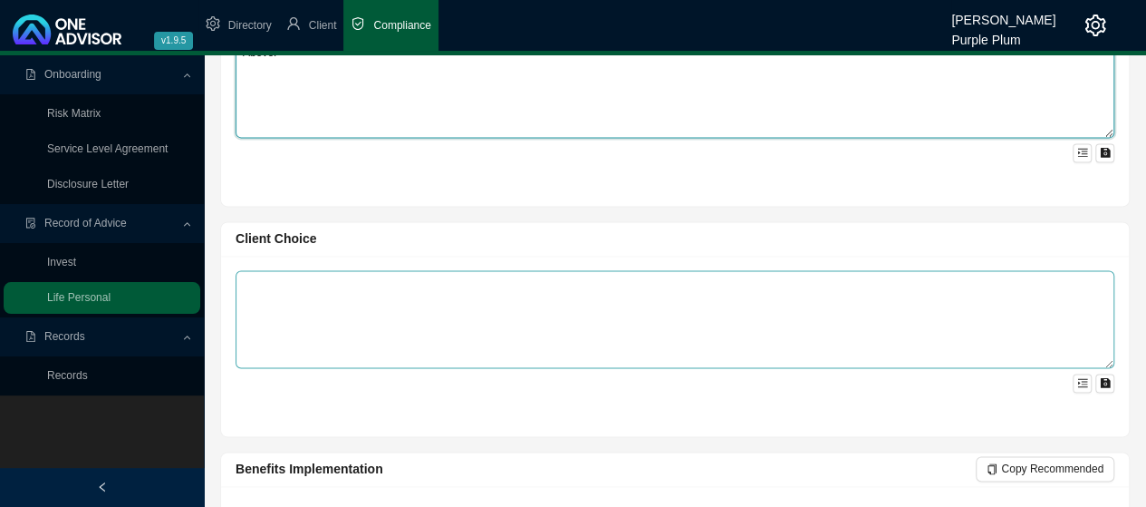
scroll to position [1178, 0]
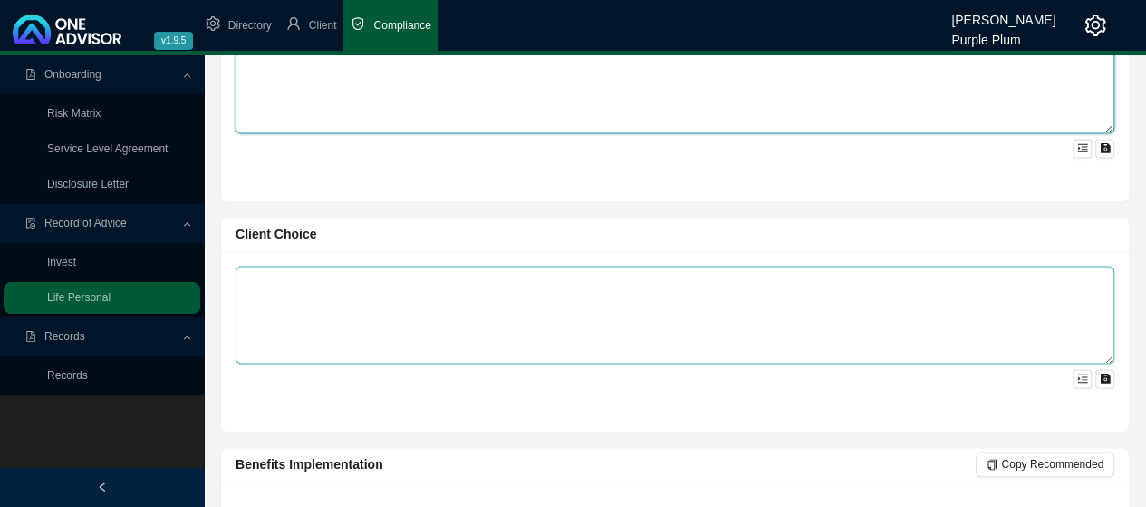
type textarea "Above."
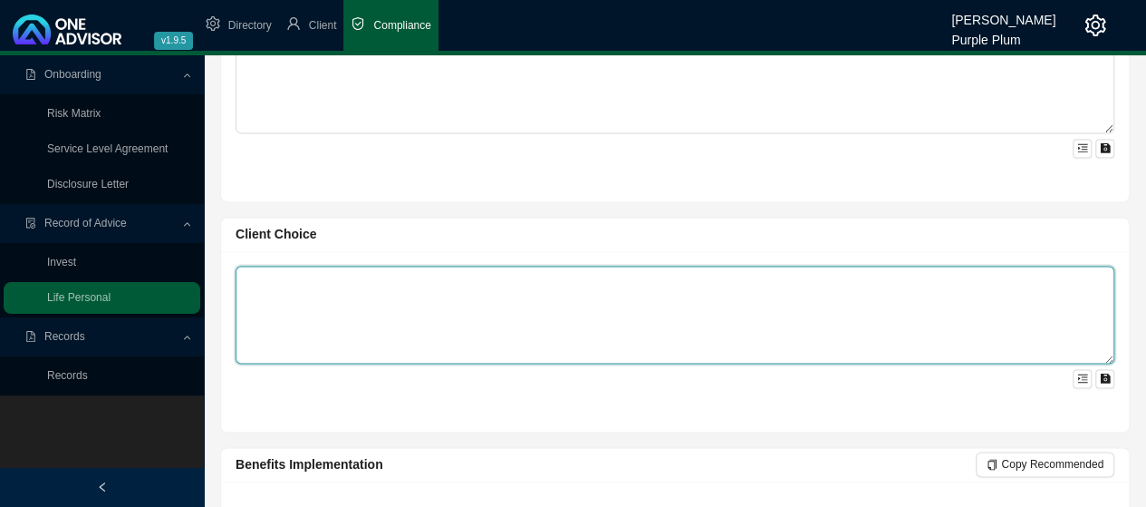
click at [259, 275] on textarea at bounding box center [675, 315] width 879 height 98
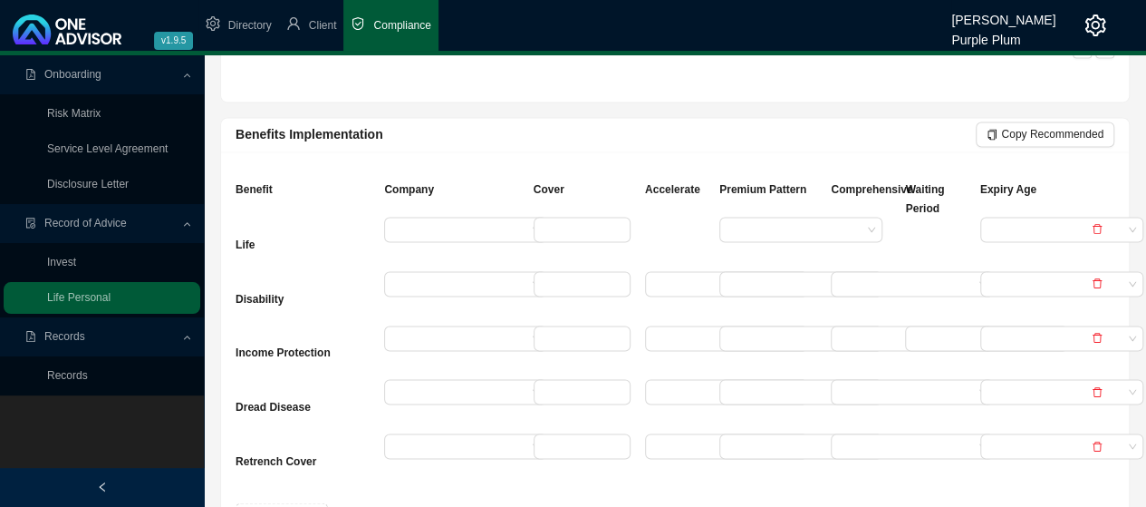
scroll to position [1541, 0]
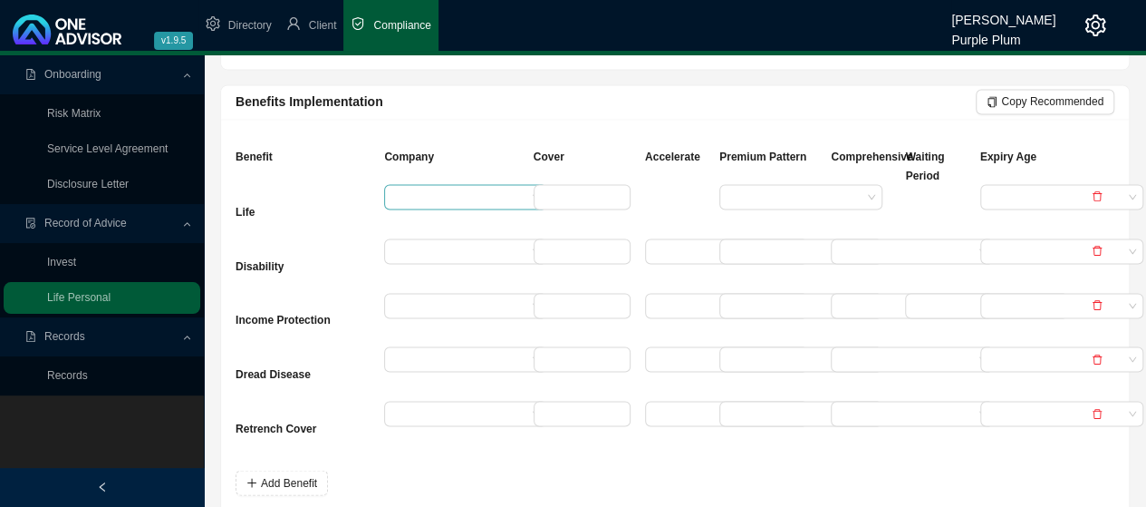
type textarea "Above"
click at [406, 191] on input "search" at bounding box center [458, 197] width 135 height 24
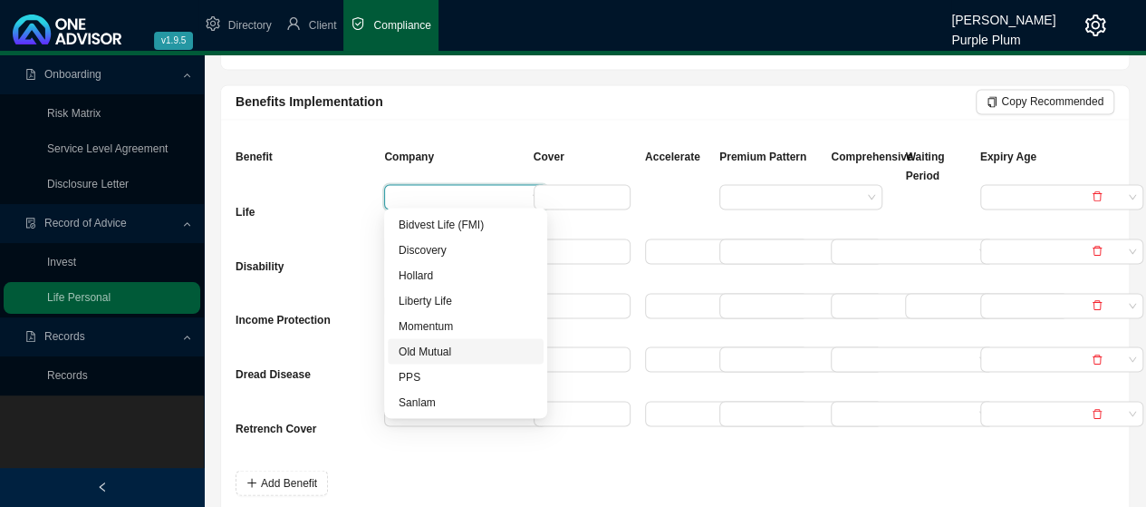
click at [436, 351] on div "Old Mutual" at bounding box center [466, 351] width 134 height 18
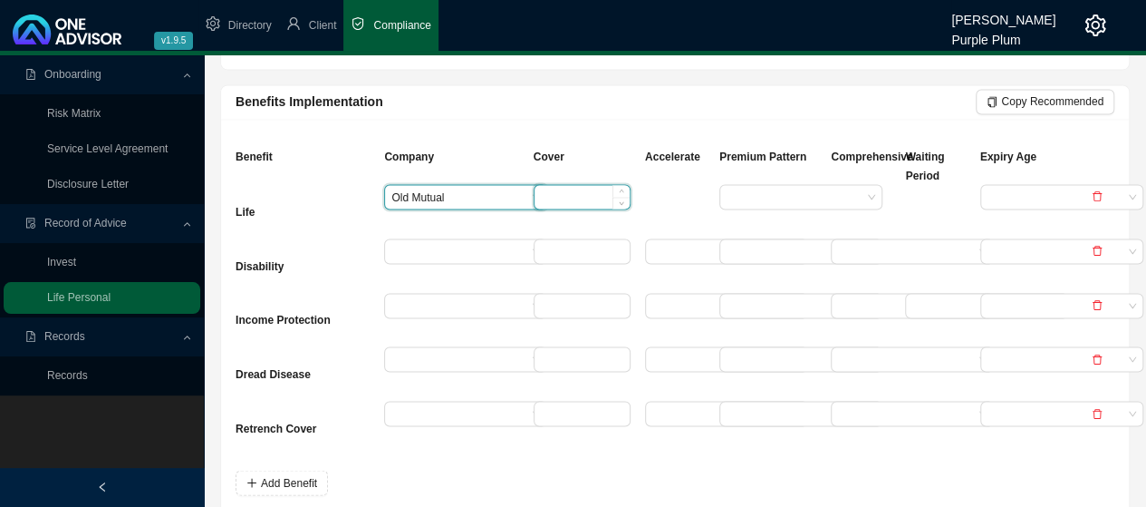
click at [558, 188] on input at bounding box center [582, 197] width 95 height 24
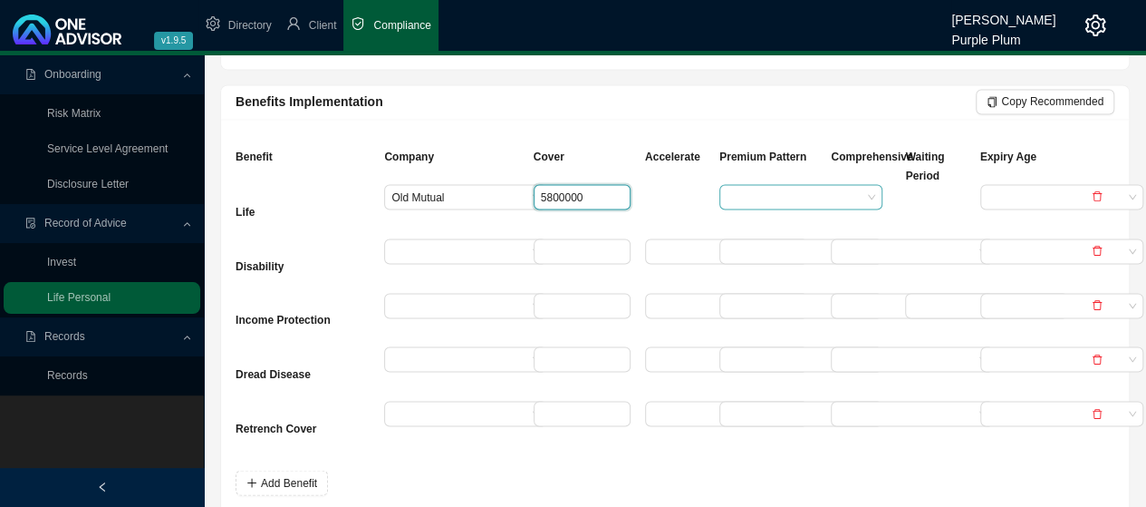
type input "5800000"
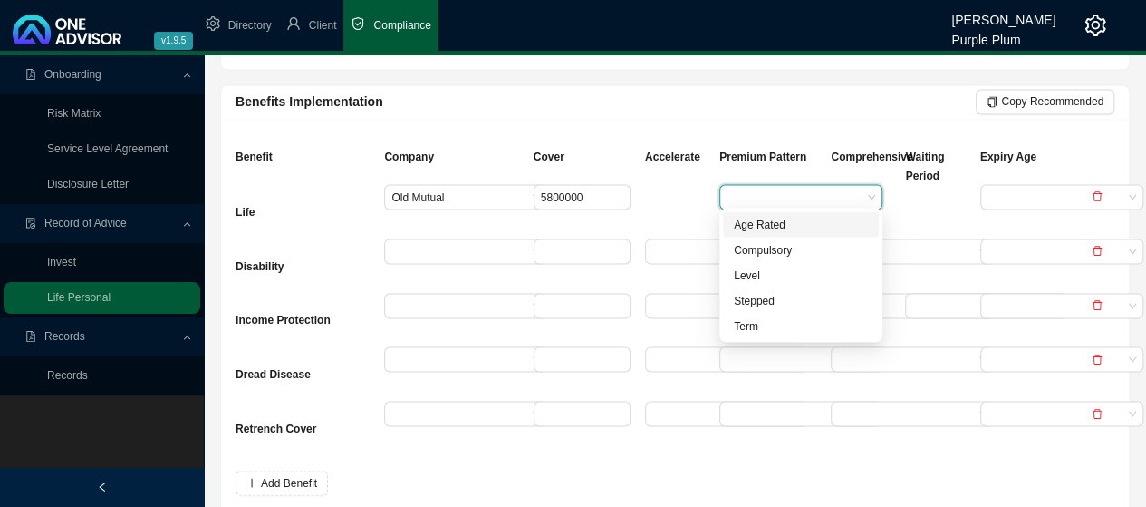
click at [788, 185] on input "search" at bounding box center [794, 197] width 135 height 24
click at [775, 226] on div "Age Rated" at bounding box center [801, 224] width 134 height 18
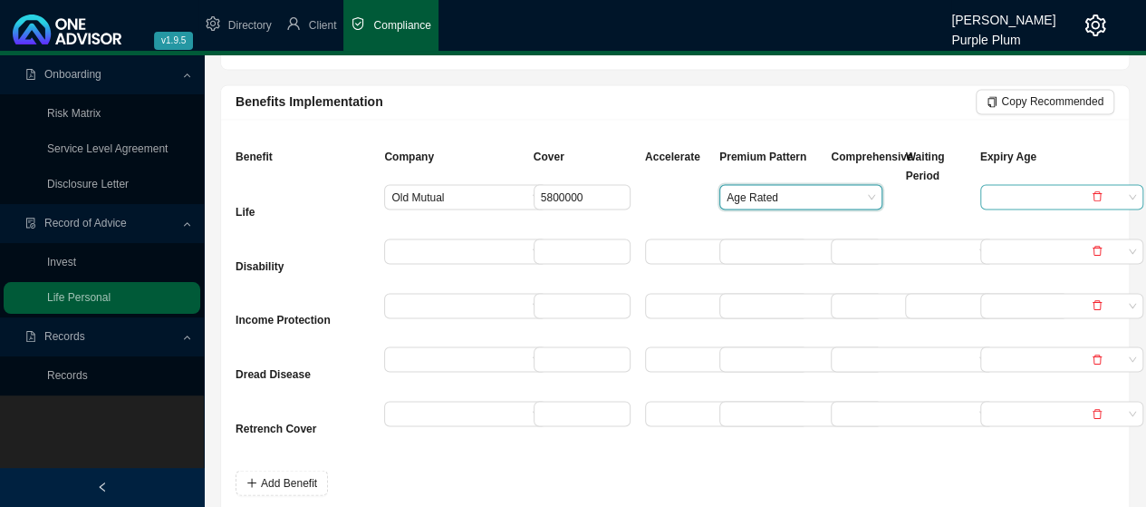
click at [1000, 186] on input "search" at bounding box center [1055, 197] width 135 height 24
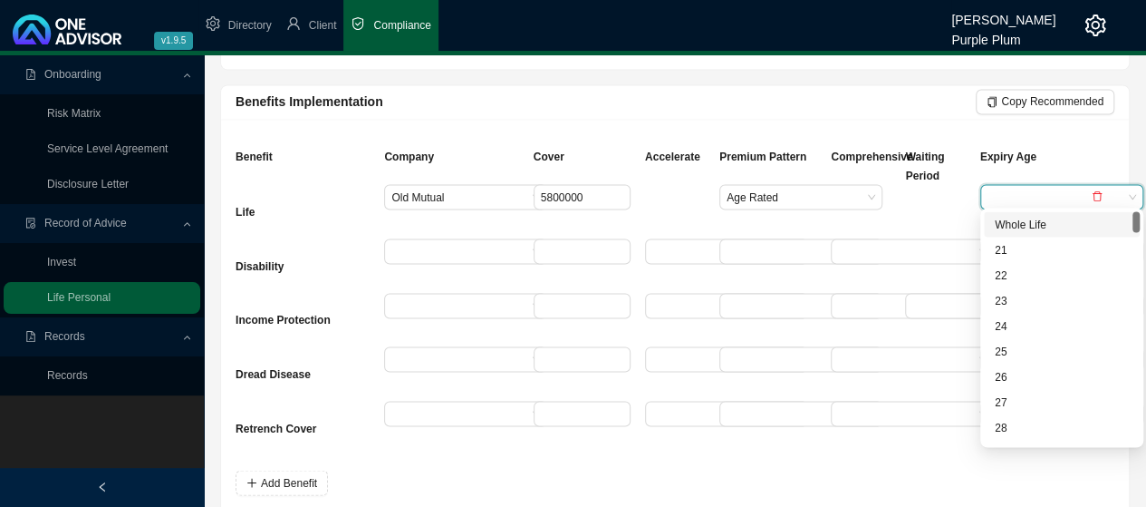
drag, startPoint x: 1008, startPoint y: 227, endPoint x: 903, endPoint y: 245, distance: 106.5
click at [1005, 227] on div "Whole Life" at bounding box center [1062, 224] width 134 height 18
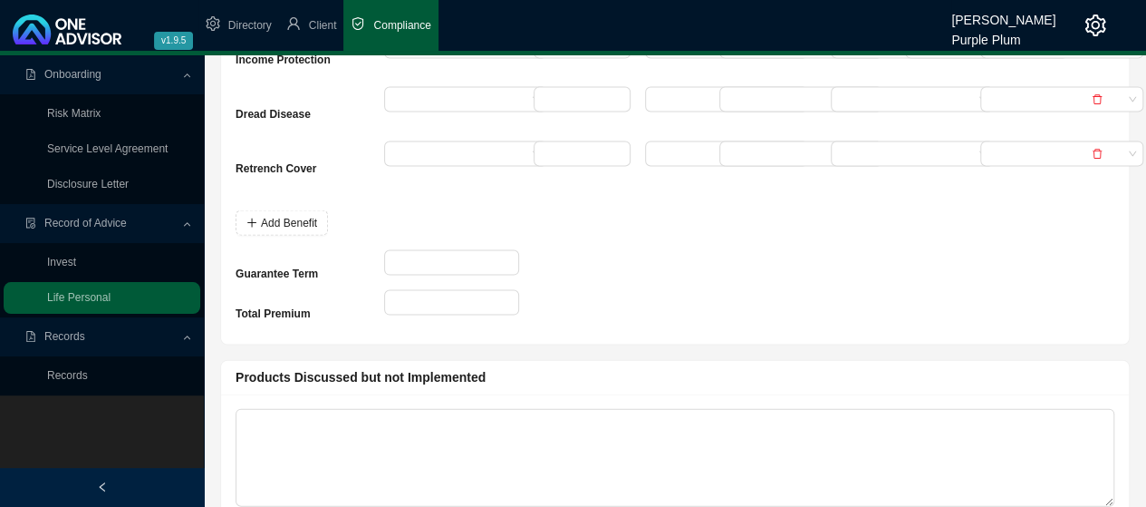
scroll to position [1812, 0]
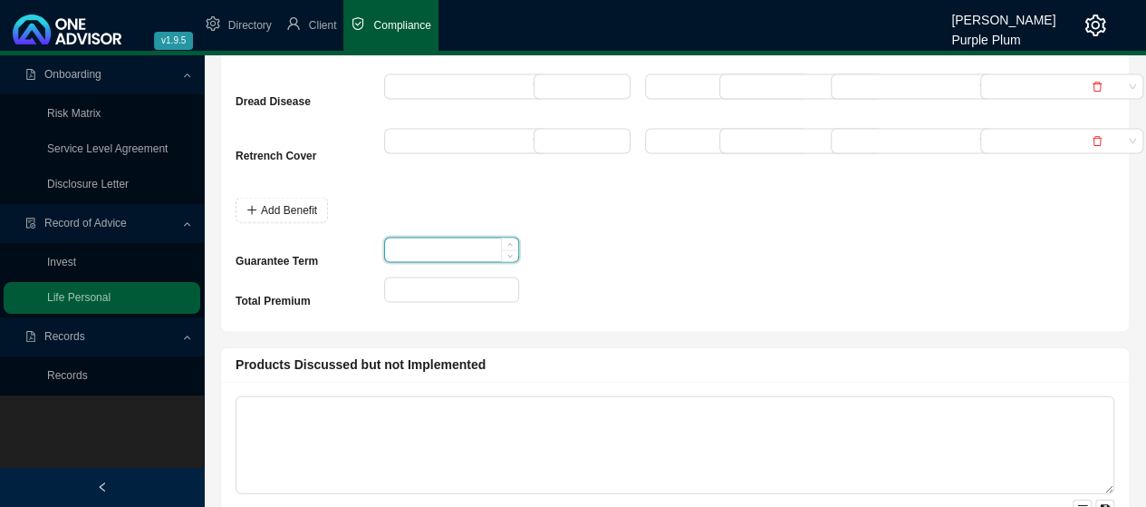
click at [412, 248] on input at bounding box center [451, 250] width 132 height 24
type input "15"
click at [404, 288] on input at bounding box center [451, 290] width 132 height 24
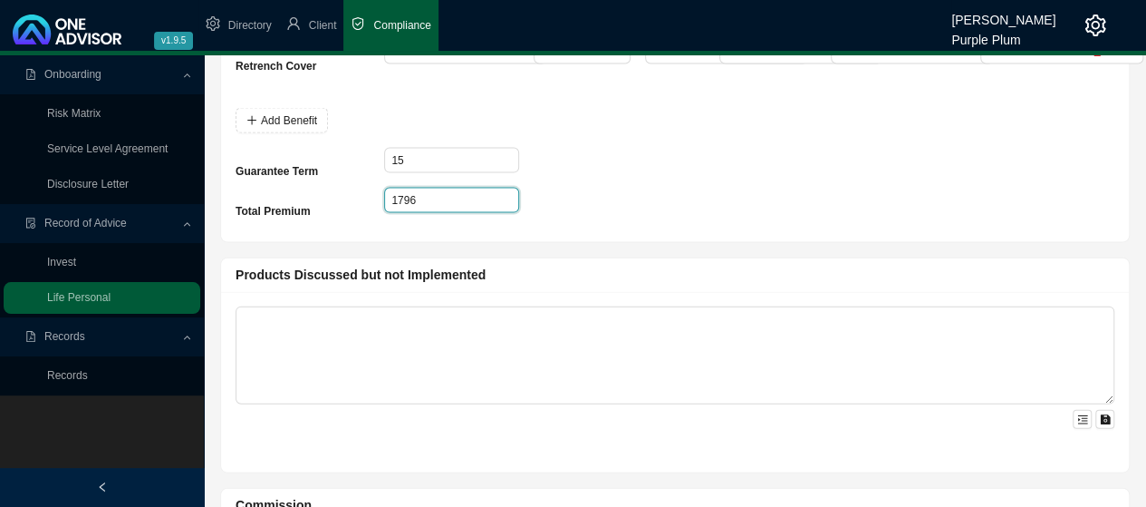
scroll to position [1903, 0]
type input "1796"
click at [1082, 413] on icon "menu-unfold" at bounding box center [1082, 418] width 11 height 11
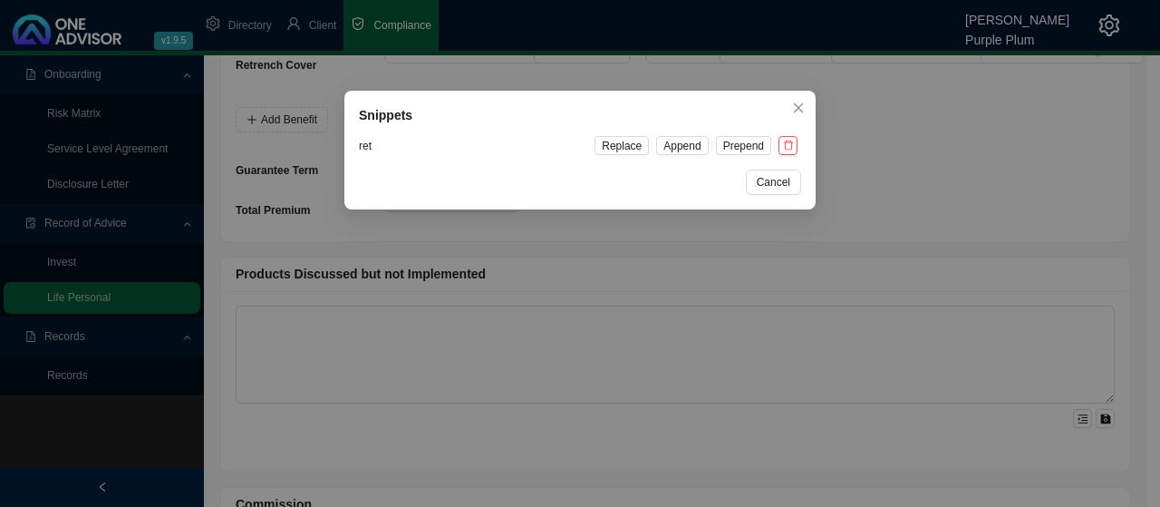
click at [264, 314] on div "Snippets ret Replace Append Prepend Cancel OK" at bounding box center [580, 253] width 1160 height 507
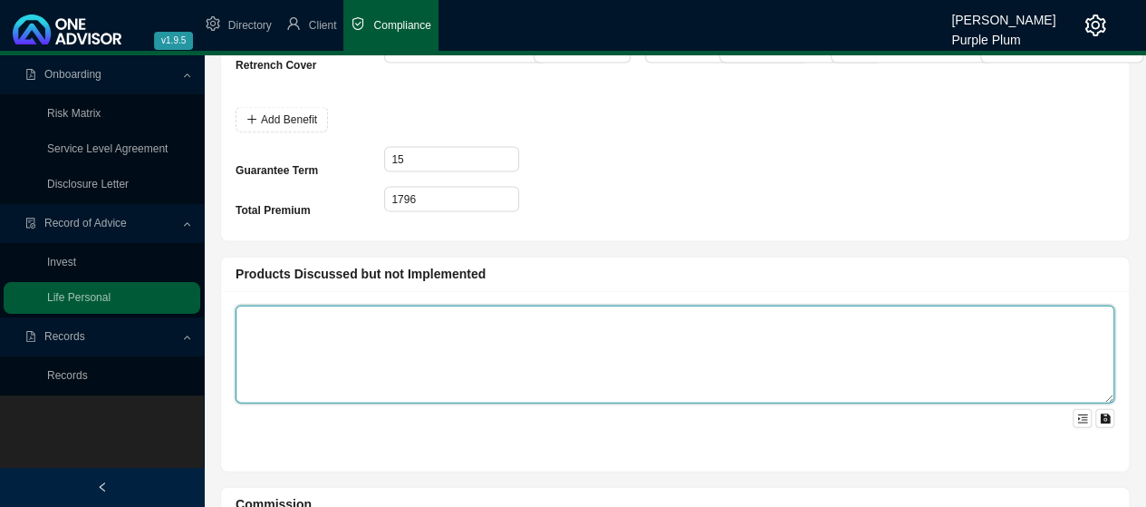
click at [258, 314] on textarea at bounding box center [675, 354] width 879 height 98
type textarea "Needs more RET and Dis."
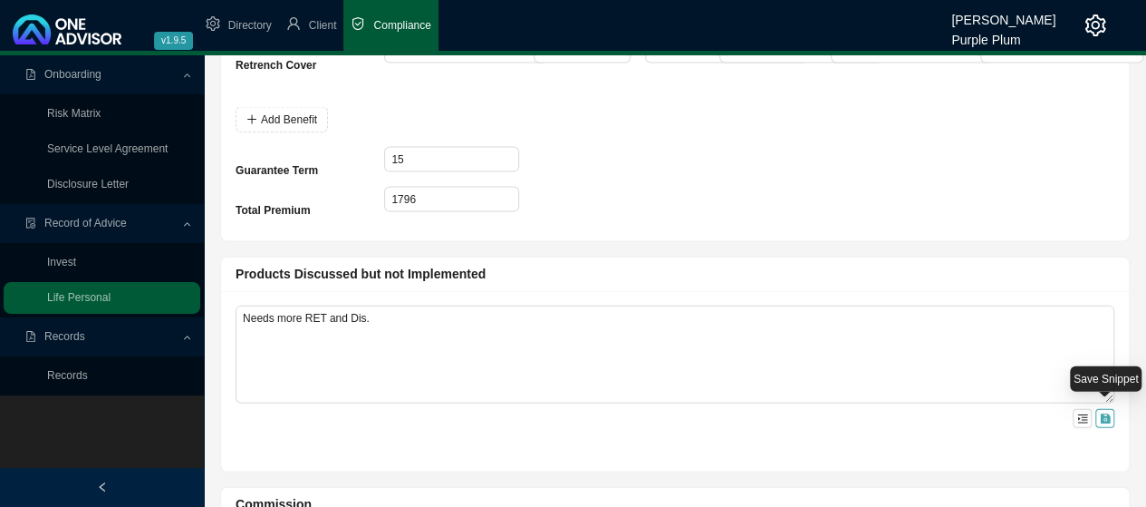
click at [1106, 413] on icon "save" at bounding box center [1105, 418] width 11 height 11
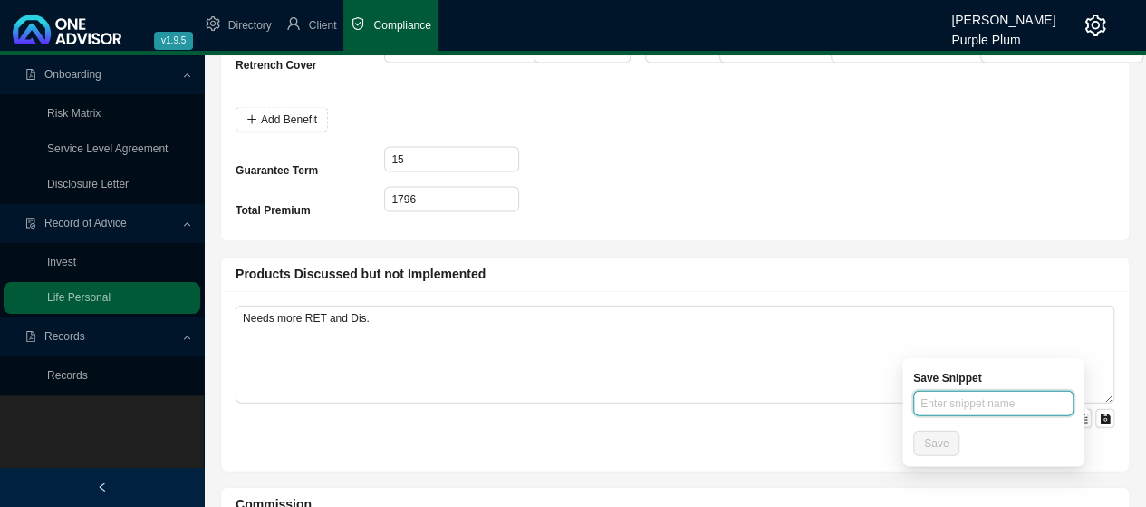
click at [943, 401] on input "text" at bounding box center [993, 403] width 160 height 25
type input "Needs more Ret and Dis."
click at [938, 447] on span "Save" at bounding box center [936, 443] width 24 height 18
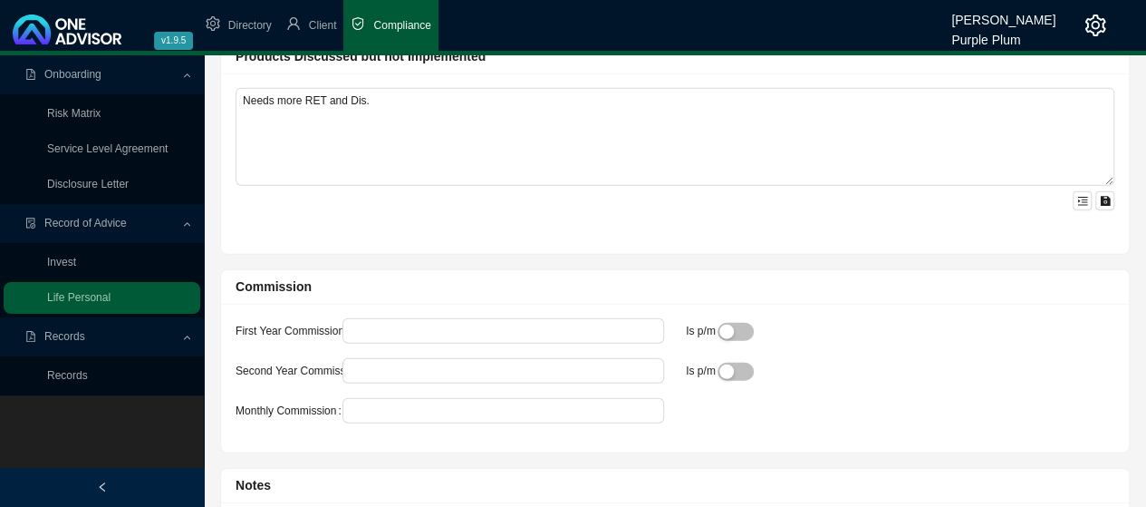
scroll to position [2175, 0]
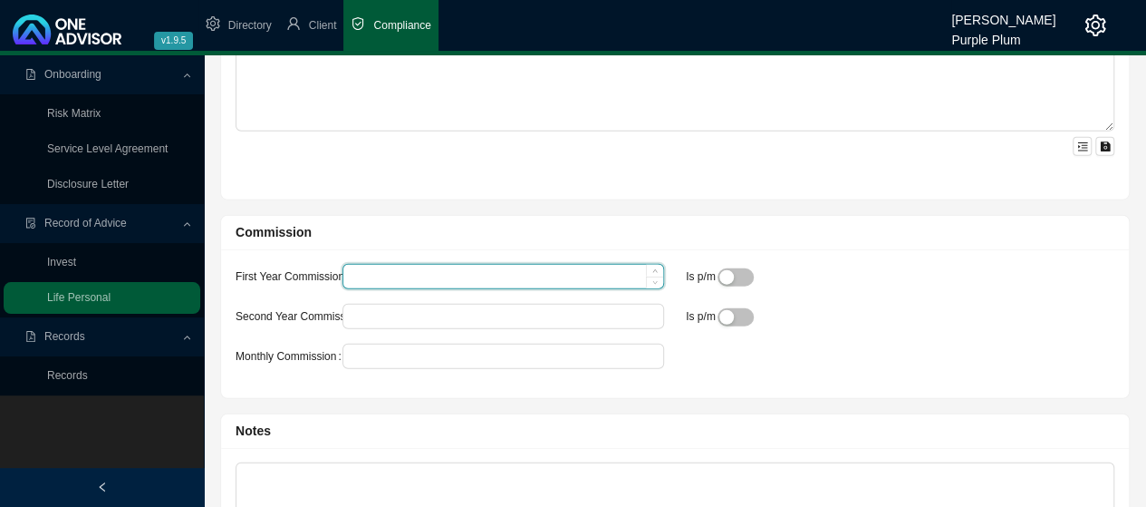
click at [434, 266] on input "First Year Commission" at bounding box center [503, 277] width 320 height 24
type input "17402"
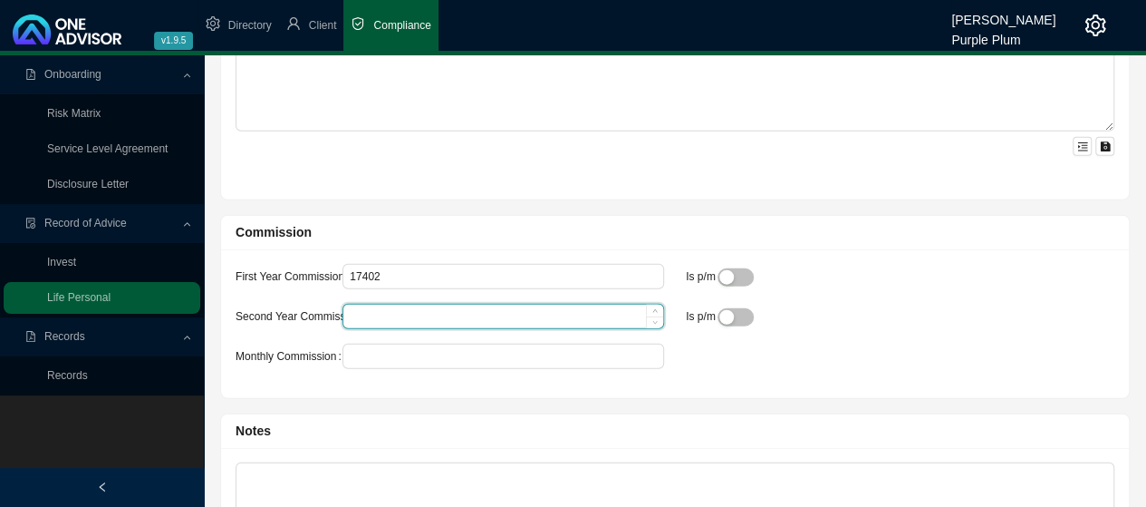
click at [428, 310] on input "Second Year Commission" at bounding box center [503, 316] width 320 height 24
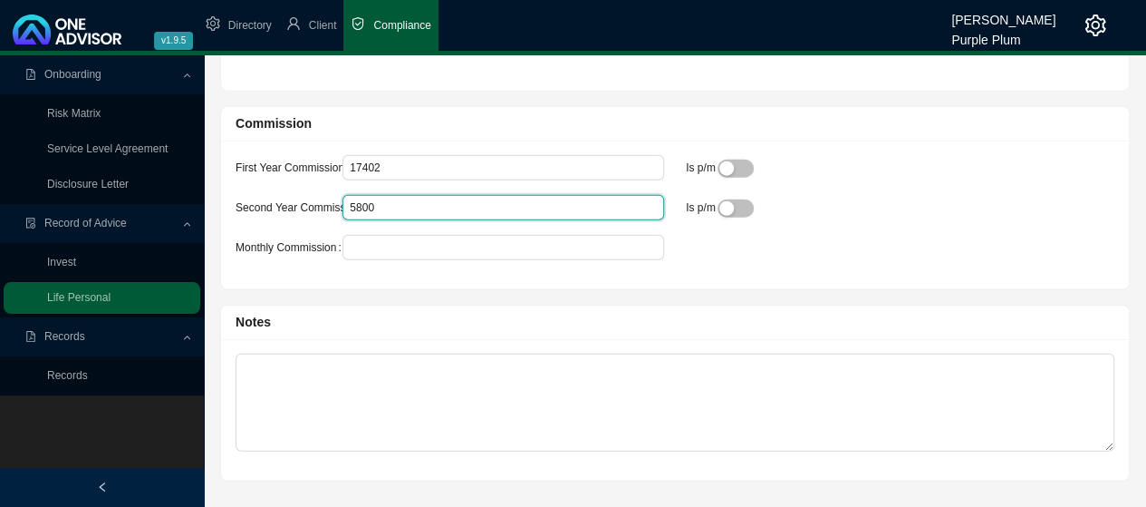
scroll to position [2293, 0]
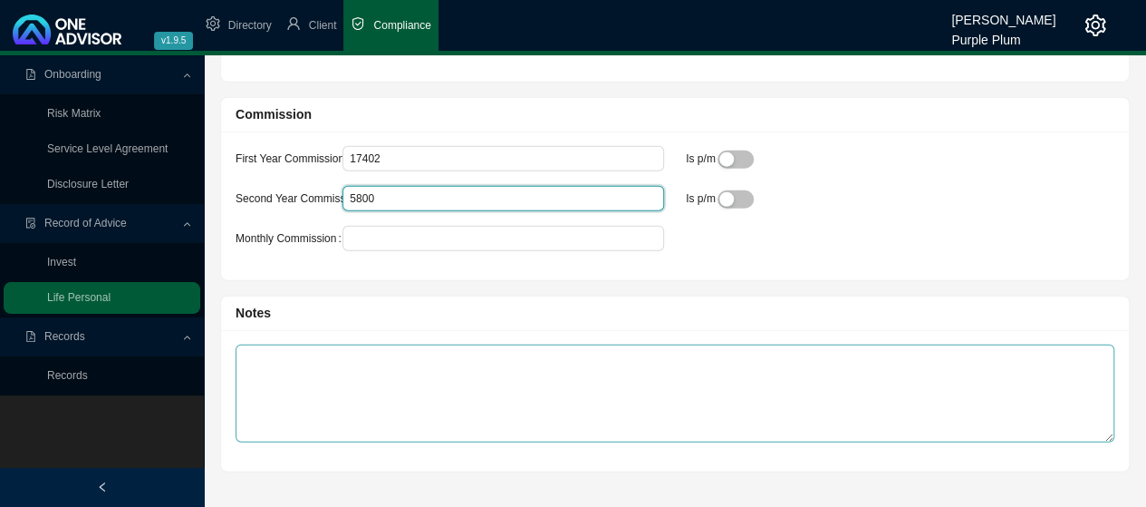
type input "5800"
click at [257, 349] on textarea at bounding box center [675, 393] width 879 height 98
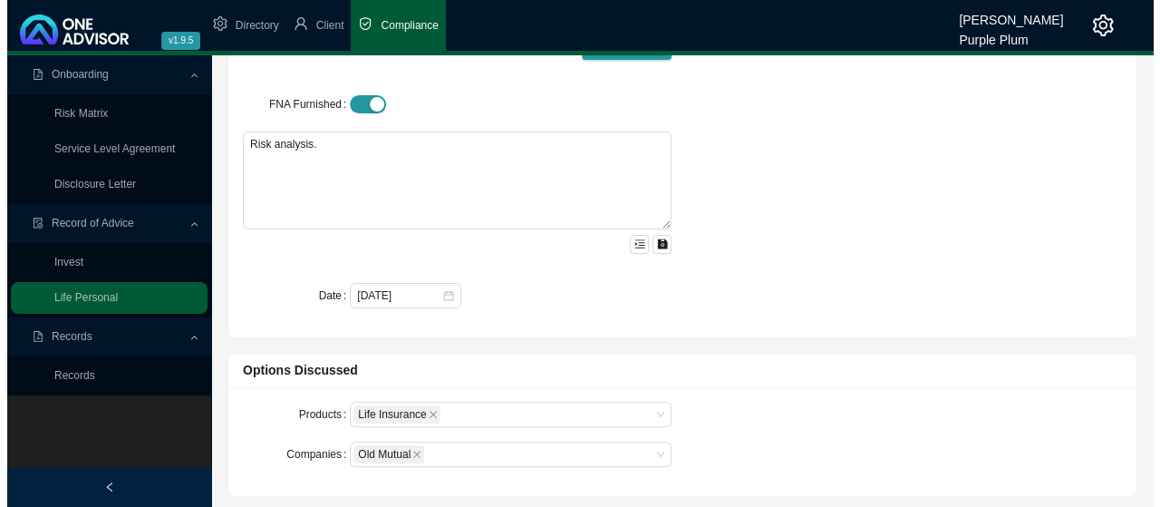
scroll to position [0, 0]
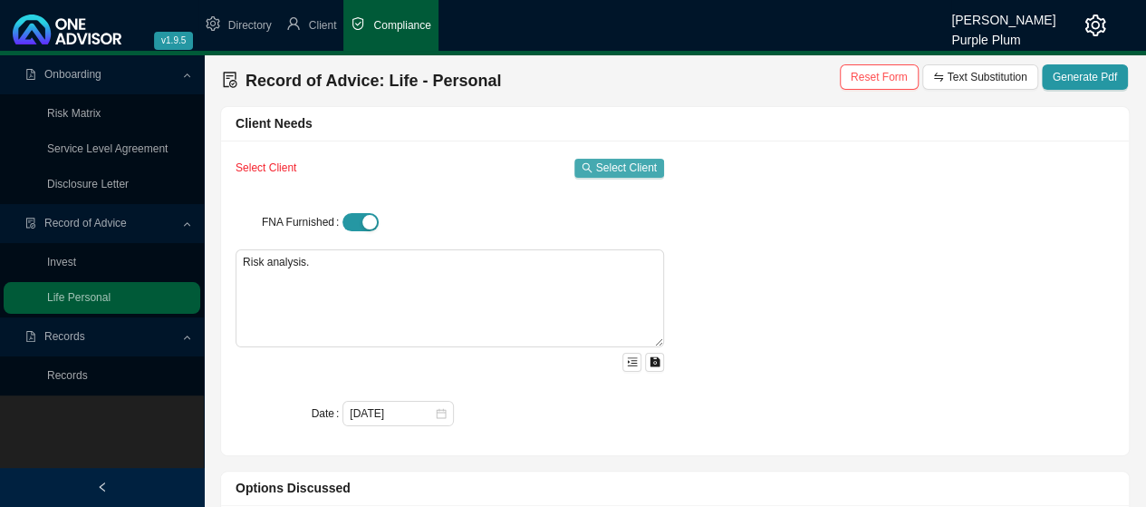
type textarea "Client had a loading of 50%"
click at [606, 163] on span "Select Client" at bounding box center [626, 168] width 61 height 18
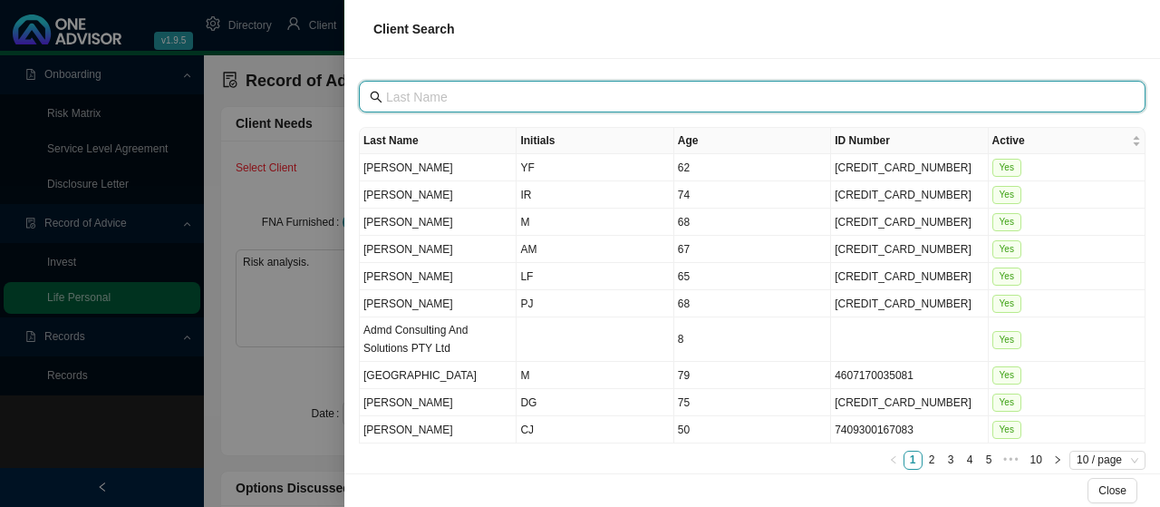
click at [439, 88] on input "text" at bounding box center [754, 97] width 736 height 20
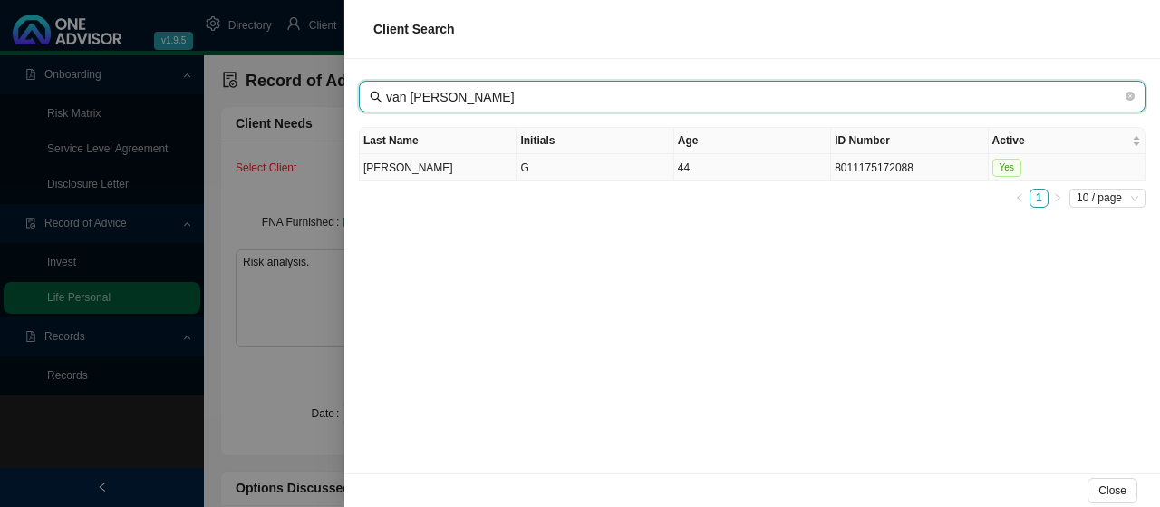
type input "van [PERSON_NAME]"
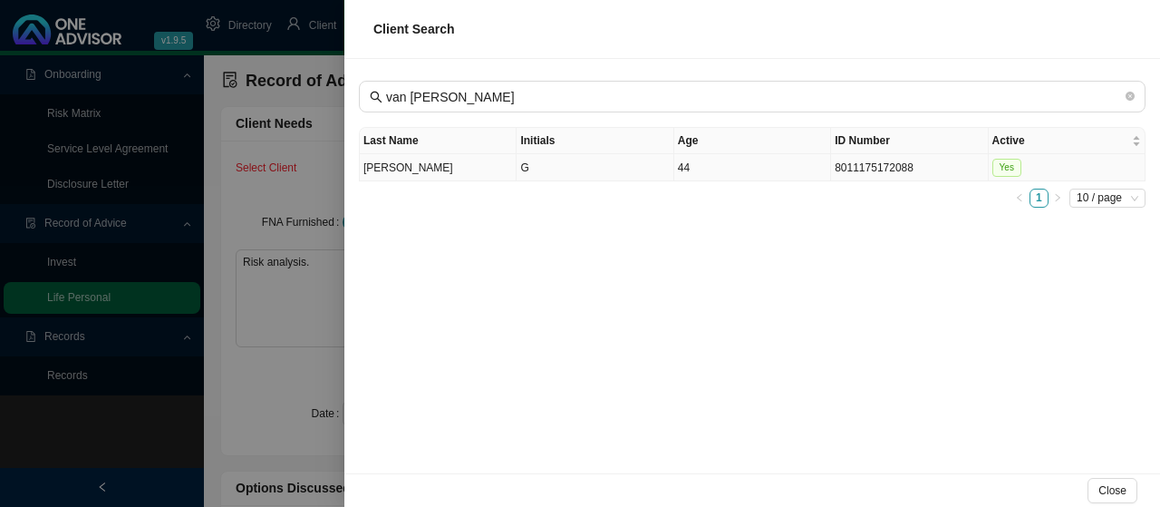
click at [379, 167] on td "[PERSON_NAME]" at bounding box center [438, 167] width 157 height 27
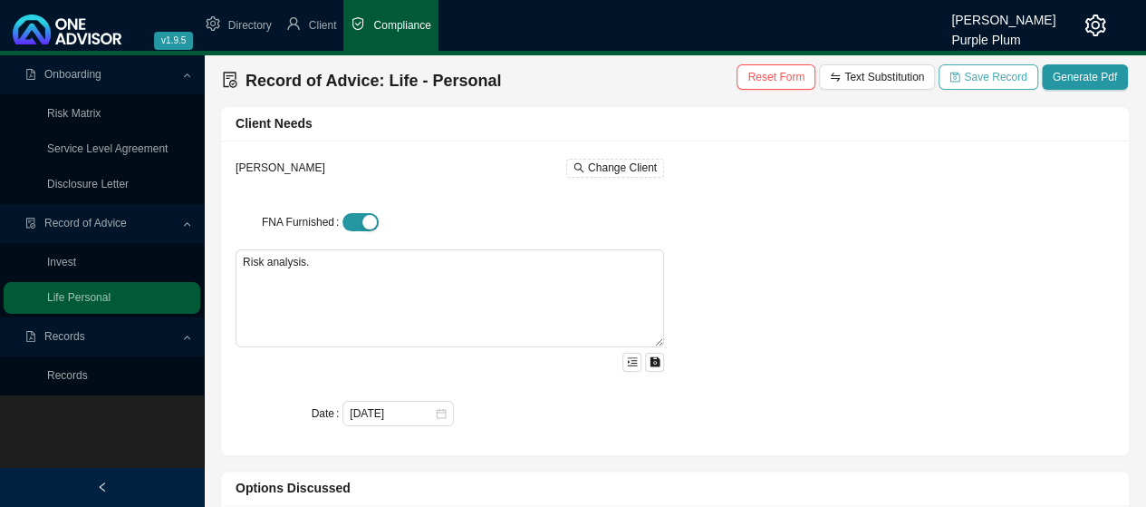
click at [986, 81] on span "Save Record" at bounding box center [995, 77] width 63 height 18
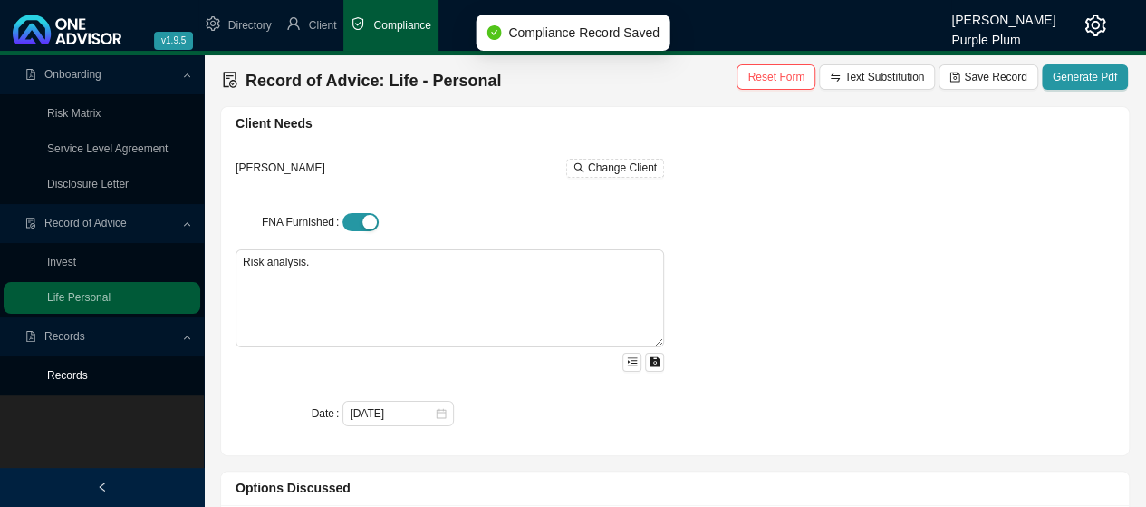
click at [65, 375] on link "Records" at bounding box center [67, 375] width 41 height 13
